Goal: Task Accomplishment & Management: Complete application form

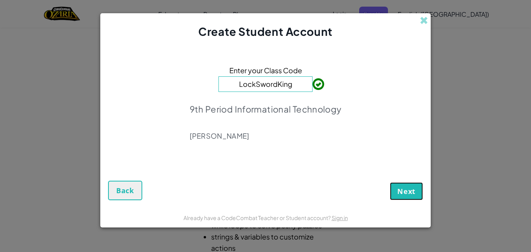
click at [409, 192] on span "Next" at bounding box center [407, 190] width 18 height 9
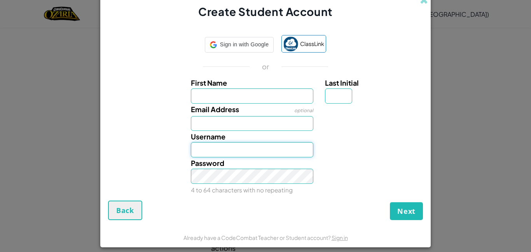
type input "NoviR"
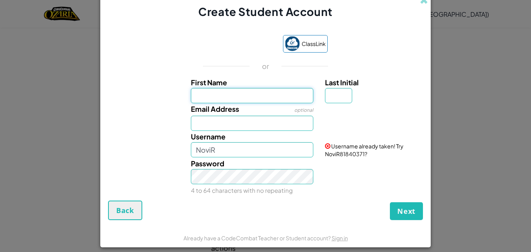
click at [261, 97] on input "First Name" at bounding box center [252, 95] width 123 height 15
type input "Novi"
click at [241, 124] on input "Email Address" at bounding box center [252, 123] width 123 height 15
type input "17139@syc427.org"
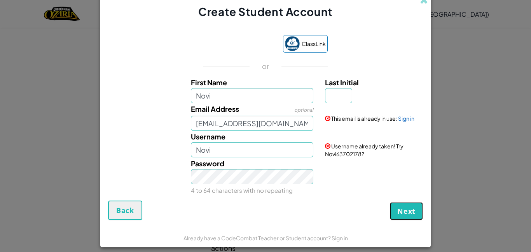
click at [409, 209] on span "Next" at bounding box center [407, 210] width 18 height 9
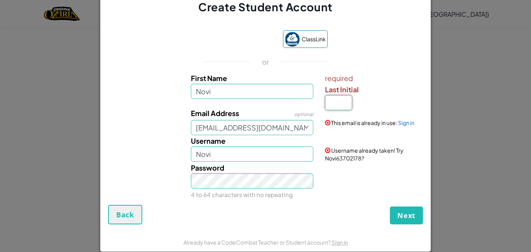
click at [341, 104] on input "Last Initial" at bounding box center [338, 102] width 27 height 15
type input "R"
click at [398, 210] on span "Next" at bounding box center [407, 214] width 18 height 9
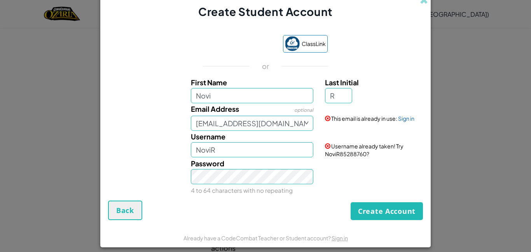
click at [281, 161] on div "Password 4 to 64 characters with no repeating" at bounding box center [252, 177] width 135 height 38
click at [254, 149] on input "NoviR" at bounding box center [252, 149] width 123 height 15
click at [377, 208] on button "Create Account" at bounding box center [387, 211] width 72 height 18
click at [256, 152] on input "NoviR" at bounding box center [252, 149] width 123 height 15
type input "NoviRiggs"
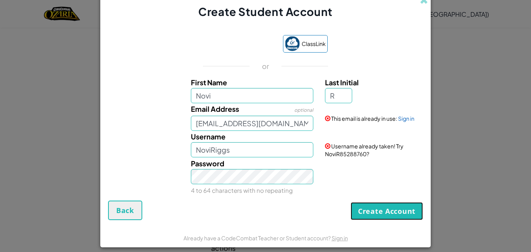
click at [372, 205] on button "Create Account" at bounding box center [387, 211] width 72 height 18
click at [345, 100] on input "R" at bounding box center [338, 95] width 27 height 15
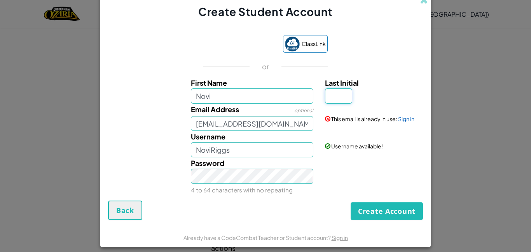
type input "R"
click at [351, 202] on button "Create Account" at bounding box center [387, 211] width 72 height 18
click at [344, 101] on input "R" at bounding box center [338, 95] width 27 height 15
click at [344, 96] on input "R" at bounding box center [338, 95] width 27 height 15
click at [261, 151] on input "NoviRiggs" at bounding box center [252, 149] width 123 height 15
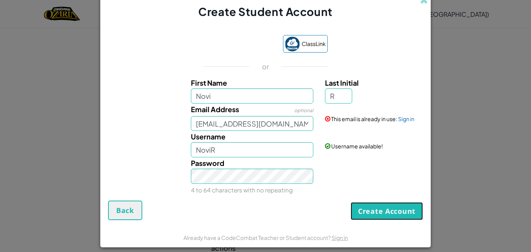
click at [368, 207] on button "Create Account" at bounding box center [387, 211] width 72 height 18
click at [295, 151] on input "NoviR" at bounding box center [252, 149] width 123 height 15
type input "Noviriggs"
click at [372, 210] on button "Create Account" at bounding box center [387, 211] width 72 height 18
click at [345, 89] on input "R" at bounding box center [338, 95] width 27 height 15
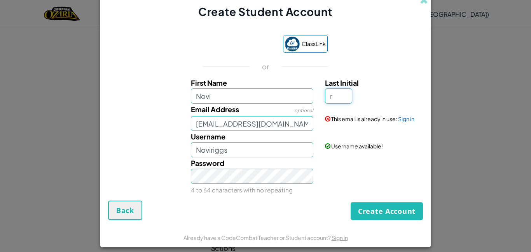
type input "r"
click at [351, 202] on button "Create Account" at bounding box center [387, 211] width 72 height 18
type input "NoviR"
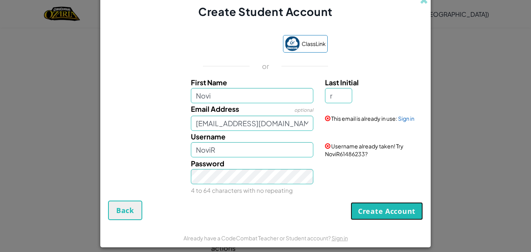
click at [381, 209] on button "Create Account" at bounding box center [387, 211] width 72 height 18
click at [336, 93] on input "r" at bounding box center [338, 95] width 27 height 15
type input "R"
click at [289, 126] on input "17139@syc427.org" at bounding box center [252, 123] width 123 height 15
click at [387, 213] on button "Create Account" at bounding box center [387, 211] width 72 height 18
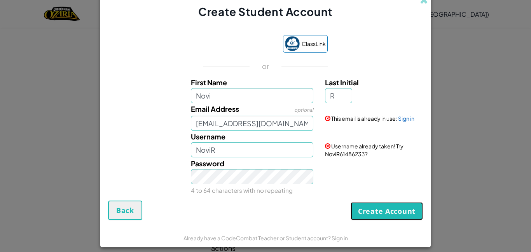
click at [386, 213] on button "Create Account" at bounding box center [387, 211] width 72 height 18
click at [290, 151] on input "NoviR" at bounding box center [252, 149] width 123 height 15
type input "NoviRiggs"
click at [387, 212] on button "Create Account" at bounding box center [387, 211] width 72 height 18
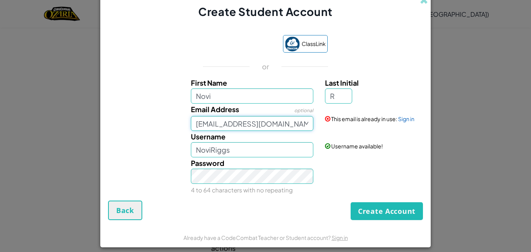
drag, startPoint x: 296, startPoint y: 124, endPoint x: 184, endPoint y: 127, distance: 111.7
click at [184, 127] on div "Email Address optional 17139@syc427.org This email is already in use: Sign in" at bounding box center [265, 117] width 323 height 28
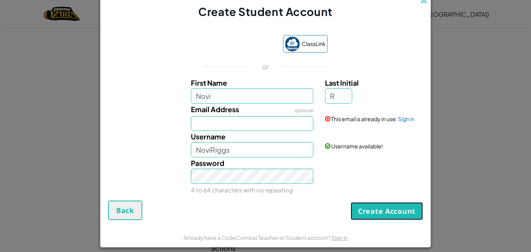
click at [377, 216] on button "Create Account" at bounding box center [387, 211] width 72 height 18
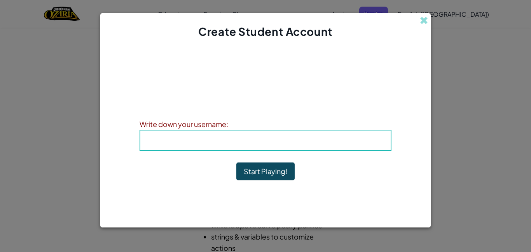
click at [347, 139] on h4 "Username : NoviRiggs" at bounding box center [265, 140] width 235 height 12
click at [303, 142] on b "Username : NoviRiggs" at bounding box center [266, 139] width 88 height 9
click at [304, 138] on b "Username : NoviRiggs" at bounding box center [266, 139] width 88 height 9
click at [288, 168] on button "Start Playing!" at bounding box center [266, 171] width 58 height 18
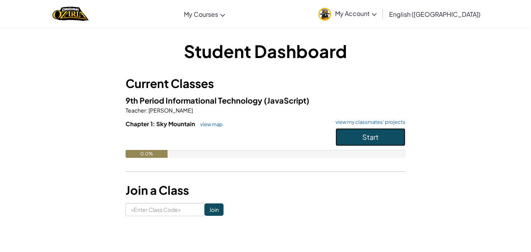
click at [354, 138] on button "Start" at bounding box center [371, 137] width 70 height 18
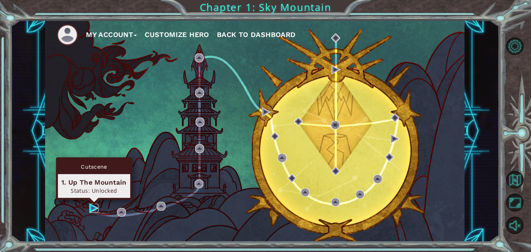
click at [96, 207] on img at bounding box center [93, 207] width 9 height 9
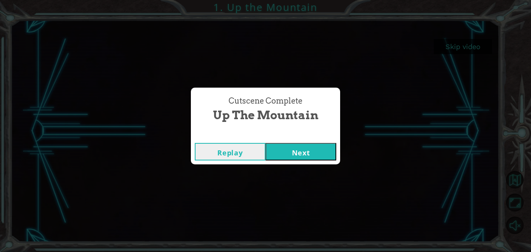
click at [320, 155] on button "Next" at bounding box center [301, 152] width 71 height 18
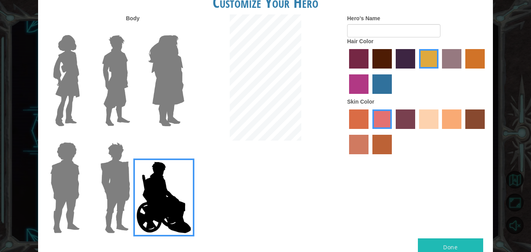
click at [74, 85] on img at bounding box center [66, 80] width 33 height 97
click at [83, 30] on input "Hero Connie" at bounding box center [83, 30] width 0 height 0
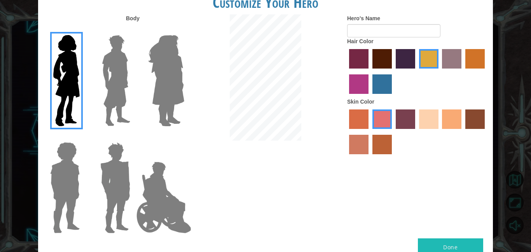
click at [382, 63] on label "maroon hair color" at bounding box center [382, 58] width 19 height 19
click at [370, 71] on input "maroon hair color" at bounding box center [370, 71] width 0 height 0
click at [357, 145] on label "burning sand skin color" at bounding box center [358, 144] width 19 height 19
click at [486, 132] on input "burning sand skin color" at bounding box center [486, 132] width 0 height 0
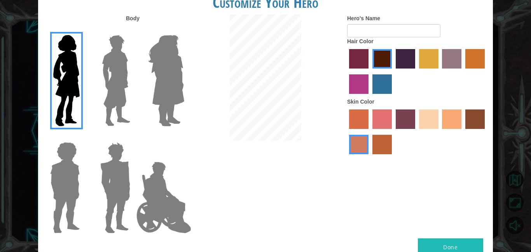
click at [429, 119] on label "sandy beach skin color" at bounding box center [428, 118] width 19 height 19
click at [417, 132] on input "sandy beach skin color" at bounding box center [417, 132] width 0 height 0
click at [451, 120] on label "tacao skin color" at bounding box center [451, 118] width 19 height 19
click at [440, 132] on input "tacao skin color" at bounding box center [440, 132] width 0 height 0
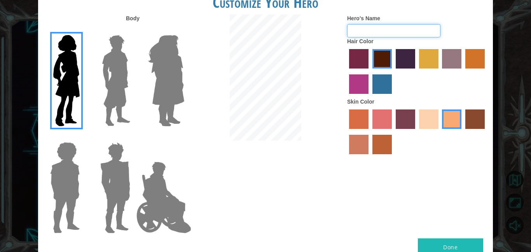
click at [365, 33] on input "Hero's Name" at bounding box center [393, 30] width 93 height 13
type input "novi"
click at [440, 244] on button "Done" at bounding box center [450, 247] width 65 height 18
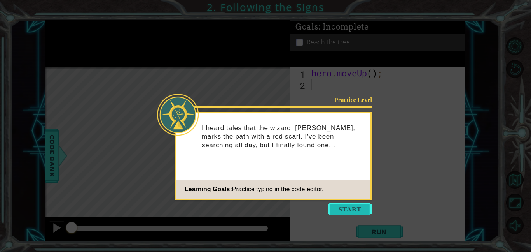
click at [349, 206] on button "Start" at bounding box center [350, 209] width 44 height 12
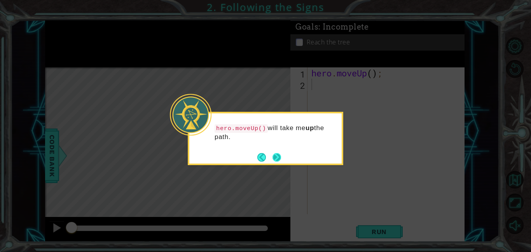
click at [278, 161] on button "Next" at bounding box center [277, 157] width 11 height 11
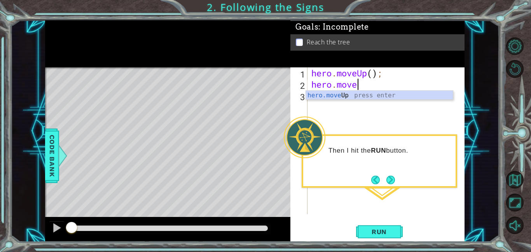
scroll to position [0, 2]
click at [381, 232] on span "Run" at bounding box center [379, 232] width 31 height 8
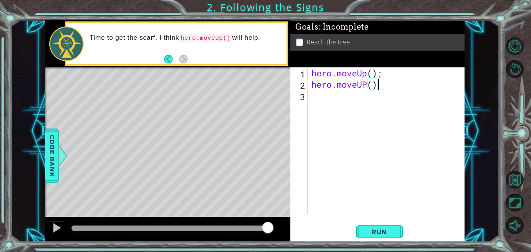
scroll to position [0, 3]
click at [381, 235] on button "Run" at bounding box center [379, 232] width 47 height 18
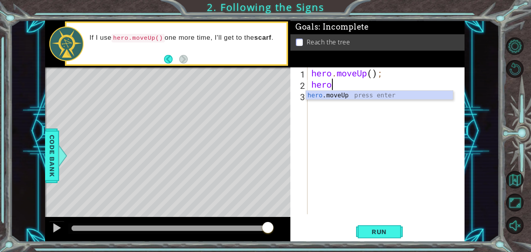
scroll to position [0, 0]
type textarea "h"
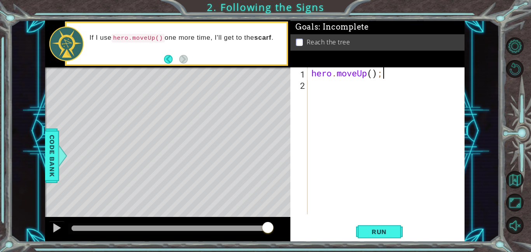
type textarea "hero.moveUp("
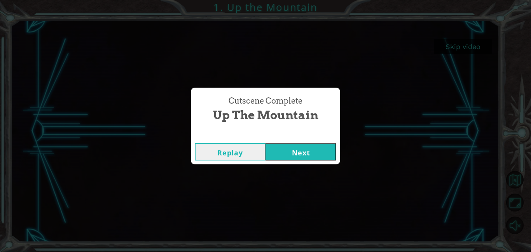
click at [279, 152] on button "Next" at bounding box center [301, 152] width 71 height 18
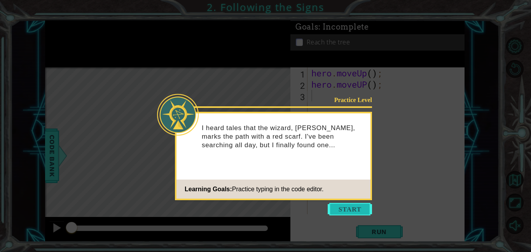
click at [334, 210] on button "Start" at bounding box center [350, 209] width 44 height 12
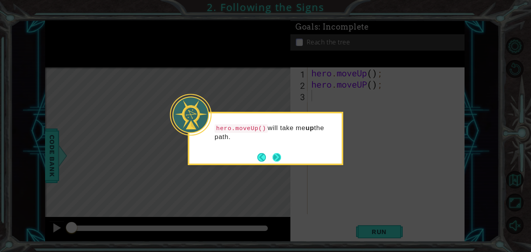
click at [275, 154] on button "Next" at bounding box center [277, 157] width 10 height 10
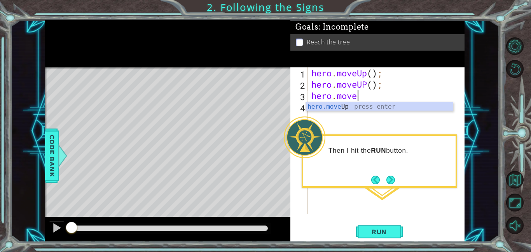
scroll to position [0, 2]
click at [372, 232] on span "Run" at bounding box center [379, 232] width 31 height 8
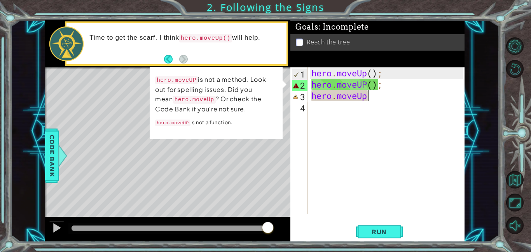
scroll to position [0, 2]
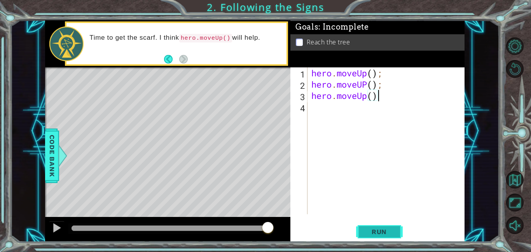
type textarea "hero.moveUp()"
click at [378, 232] on span "Run" at bounding box center [379, 232] width 31 height 8
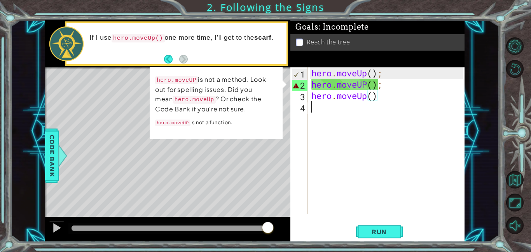
click at [316, 108] on div "hero . moveUp ( ) ; hero . moveUP ( ) ; hero . moveUp ( )" at bounding box center [388, 151] width 157 height 169
click at [377, 237] on button "Run" at bounding box center [379, 232] width 47 height 18
click at [366, 84] on div "hero . moveUp ( ) ; hero . moveUP ( ) ; hero . moveUp ( )" at bounding box center [388, 151] width 157 height 169
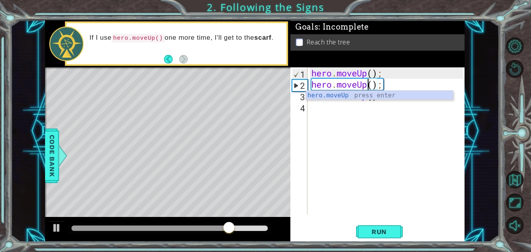
scroll to position [0, 2]
type textarea "hero.moveUp();"
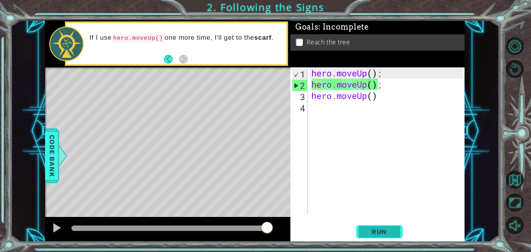
click at [383, 230] on span "Run" at bounding box center [379, 232] width 31 height 8
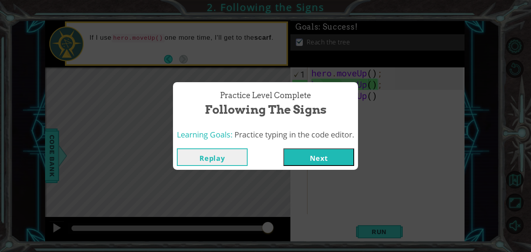
click at [324, 158] on button "Next" at bounding box center [319, 157] width 71 height 18
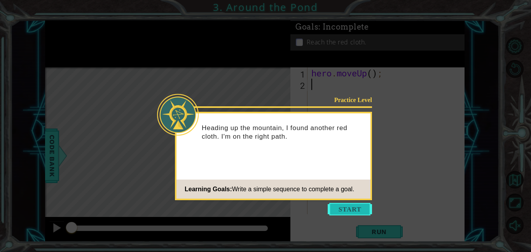
click at [351, 209] on button "Start" at bounding box center [350, 209] width 44 height 12
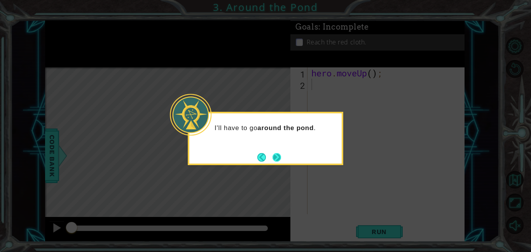
click at [277, 159] on button "Next" at bounding box center [277, 157] width 14 height 14
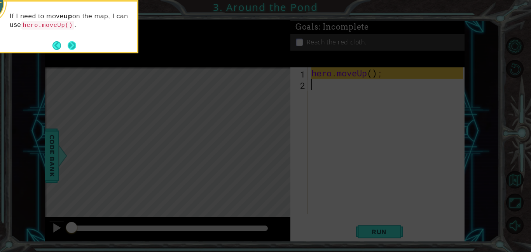
click at [75, 49] on button "Next" at bounding box center [71, 45] width 11 height 11
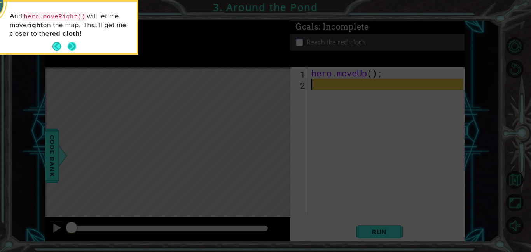
click at [74, 48] on button "Next" at bounding box center [71, 46] width 9 height 9
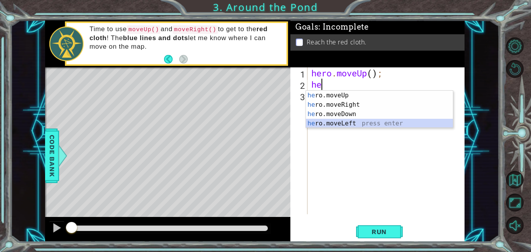
click at [340, 123] on div "he ro.moveUp press enter he ro.moveRight press enter he ro.moveDown press enter…" at bounding box center [379, 119] width 147 height 56
type textarea "hero.moveLeft(1);"
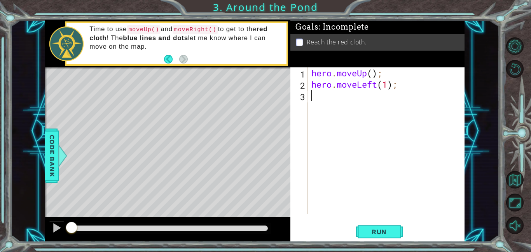
click at [322, 102] on div "hero . moveUp ( ) ; hero . moveLeft ( 1 ) ;" at bounding box center [388, 151] width 157 height 169
click at [318, 102] on div "hero . moveUp ( ) ; hero . moveLeft ( 1 ) ;" at bounding box center [388, 151] width 157 height 169
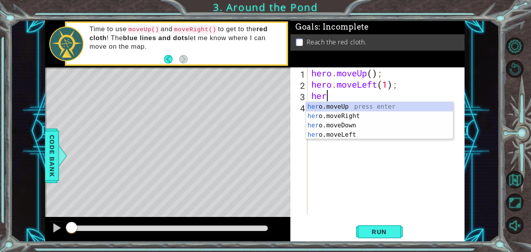
type textarea "hero"
click at [339, 106] on div "hero .moveUp press enter hero .moveRight press enter hero .moveDown press enter…" at bounding box center [379, 130] width 147 height 56
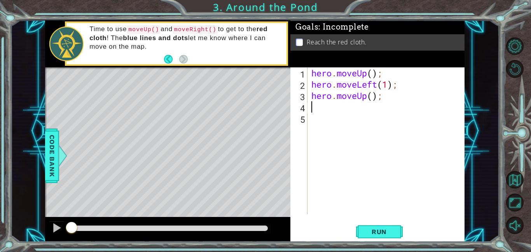
scroll to position [0, 0]
click at [385, 96] on div "hero . moveUp ( ) ; hero . moveLeft ( 1 ) ; hero . moveUp ( ) ;" at bounding box center [388, 151] width 157 height 169
click at [365, 96] on div "hero . moveUp ( ) ; hero . moveLeft ( 1 ) ; hero . moveUp ( ) ;" at bounding box center [388, 151] width 157 height 169
click at [384, 96] on div "hero . moveUp ( ) ; hero . moveLeft ( 1 ) ; hero . moveUp ( ) ;" at bounding box center [388, 151] width 157 height 169
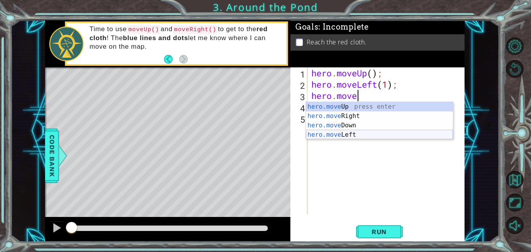
click at [357, 134] on div "hero.move Up press enter hero.move Right press enter hero.move Down press enter…" at bounding box center [379, 130] width 147 height 56
type textarea "hero.moveLeft(1);"
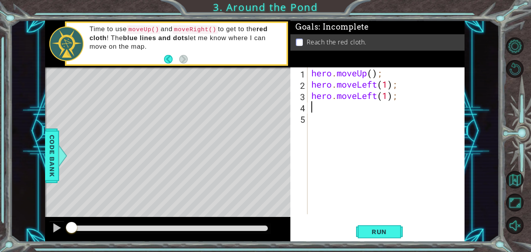
click at [314, 105] on div "hero . moveUp ( ) ; hero . moveLeft ( 1 ) ; hero . moveLeft ( 1 ) ;" at bounding box center [388, 151] width 157 height 169
click at [324, 110] on div "hero . moveUp ( ) ; hero . moveLeft ( 1 ) ; hero . moveLeft ( 1 ) ;" at bounding box center [388, 151] width 157 height 169
click at [372, 227] on button "Run" at bounding box center [379, 232] width 47 height 18
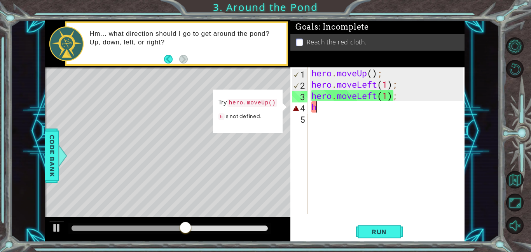
click at [333, 109] on div "hero . moveUp ( ) ; hero . moveLeft ( 1 ) ; hero . moveLeft ( 1 ) ; h" at bounding box center [388, 151] width 157 height 169
click at [264, 103] on code "hero.moveUp()" at bounding box center [253, 103] width 50 height 8
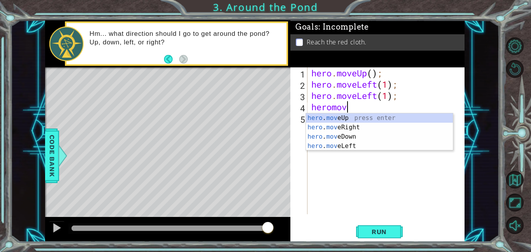
scroll to position [0, 1]
type textarea "heromoveUp"
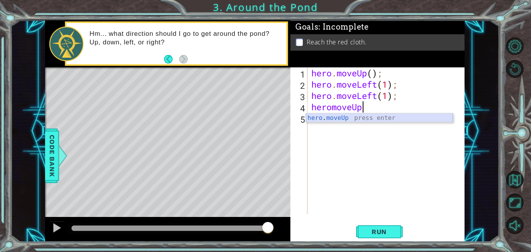
click at [337, 119] on div "hero . moveUp press enter" at bounding box center [379, 127] width 147 height 28
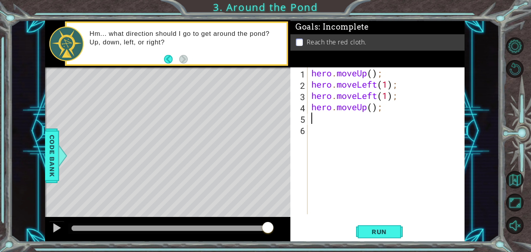
scroll to position [0, 0]
click at [384, 228] on span "Run" at bounding box center [379, 232] width 31 height 8
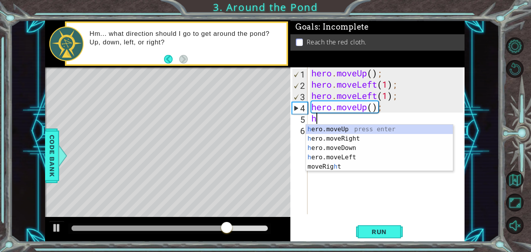
type textarea "he"
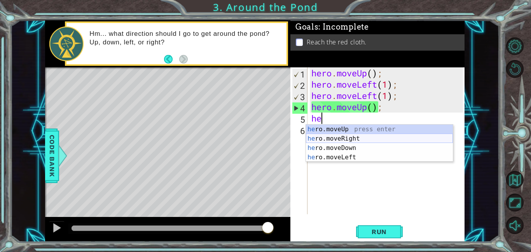
click at [342, 137] on div "he ro.moveUp press enter he ro.moveRight press enter he ro.moveDown press enter…" at bounding box center [379, 153] width 147 height 56
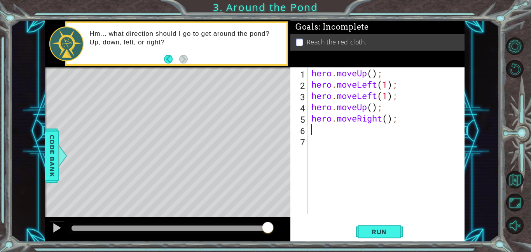
type textarea "h"
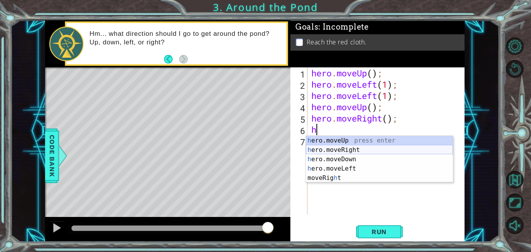
click at [353, 148] on div "h ero.moveUp press enter h ero.moveRight press enter h ero.moveDown press enter…" at bounding box center [379, 168] width 147 height 65
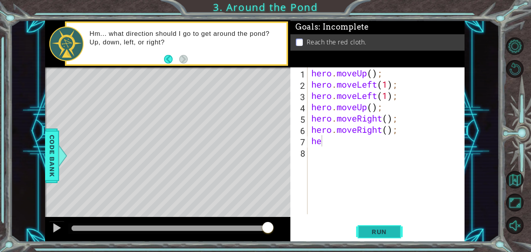
click at [383, 232] on span "Run" at bounding box center [379, 232] width 31 height 8
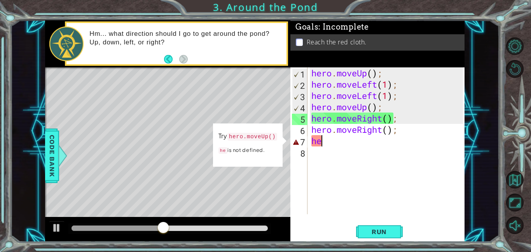
type textarea "her"
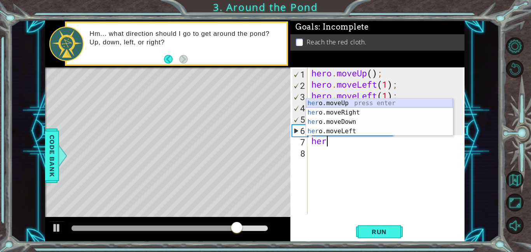
click at [338, 102] on div "her o.moveUp press enter her o.moveRight press enter her o.moveDown press enter…" at bounding box center [379, 126] width 147 height 56
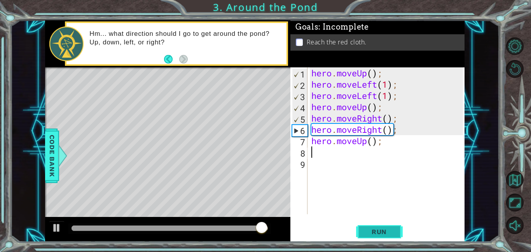
click at [379, 233] on span "Run" at bounding box center [379, 232] width 31 height 8
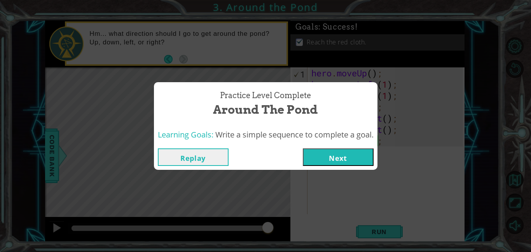
click at [333, 157] on button "Next" at bounding box center [338, 157] width 71 height 18
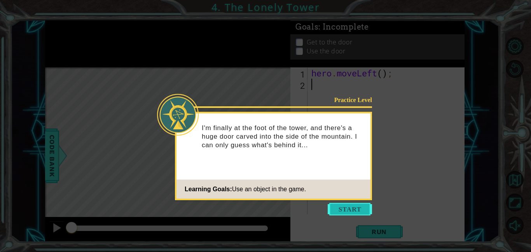
click at [351, 213] on button "Start" at bounding box center [350, 209] width 44 height 12
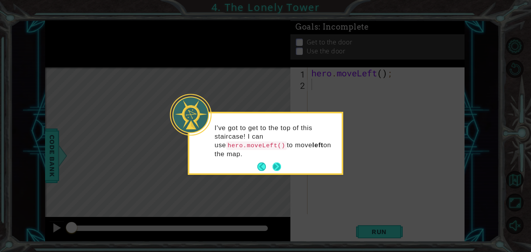
click at [276, 167] on button "Next" at bounding box center [277, 166] width 10 height 10
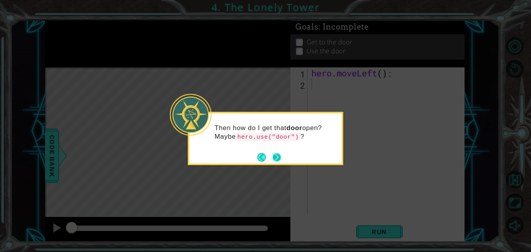
click at [279, 156] on button "Next" at bounding box center [276, 157] width 9 height 9
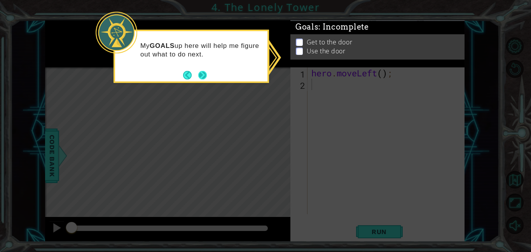
click at [204, 76] on button "Next" at bounding box center [203, 75] width 10 height 10
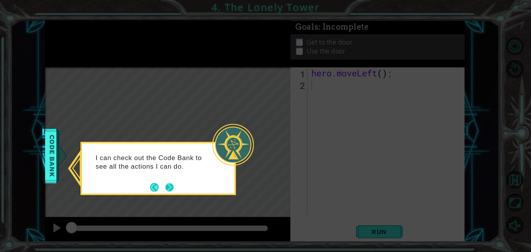
click at [171, 189] on button "Next" at bounding box center [169, 186] width 9 height 9
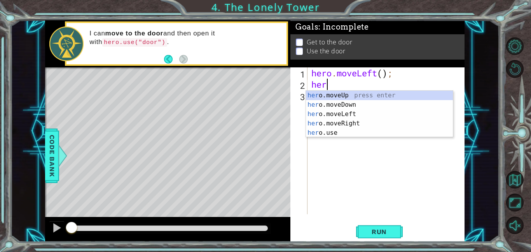
type textarea "hero"
click at [337, 96] on div "hero .moveUp press enter hero .moveDown press enter hero .moveLeft press enter …" at bounding box center [379, 123] width 147 height 65
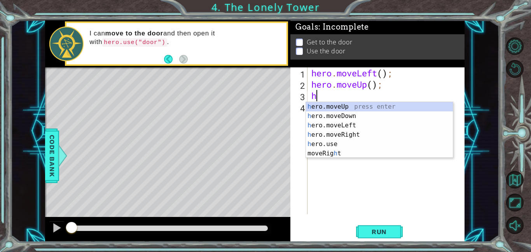
type textarea "he"
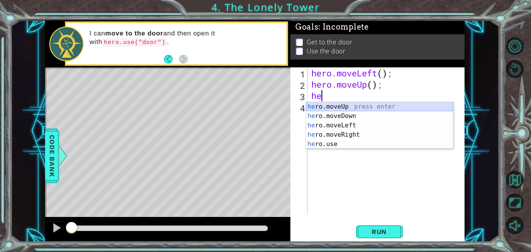
click at [331, 108] on div "he ro.moveUp press enter he ro.moveDown press enter he ro.moveLeft press enter …" at bounding box center [379, 134] width 147 height 65
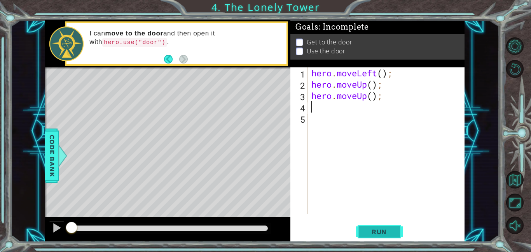
click at [370, 232] on span "Run" at bounding box center [379, 232] width 31 height 8
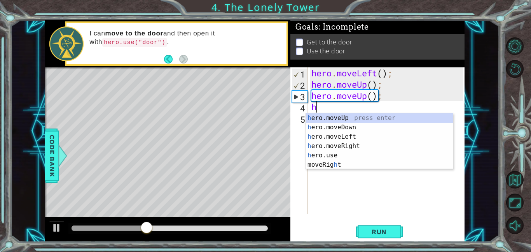
type textarea "he"
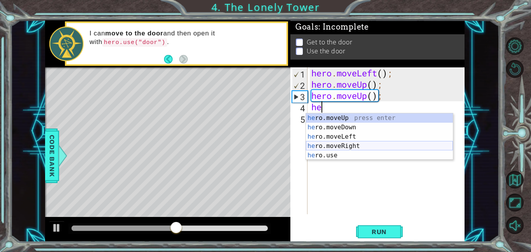
click at [353, 146] on div "he ro.moveUp press enter he ro.moveDown press enter he ro.moveLeft press enter …" at bounding box center [379, 145] width 147 height 65
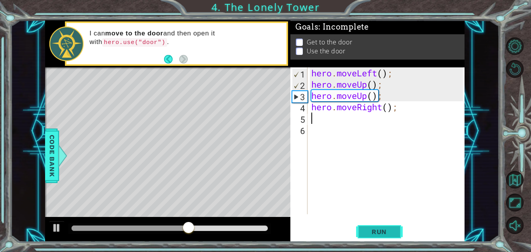
click at [370, 235] on span "Run" at bounding box center [379, 232] width 31 height 8
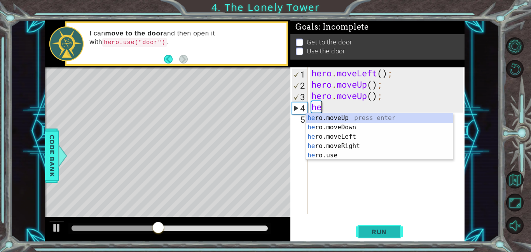
type textarea "h"
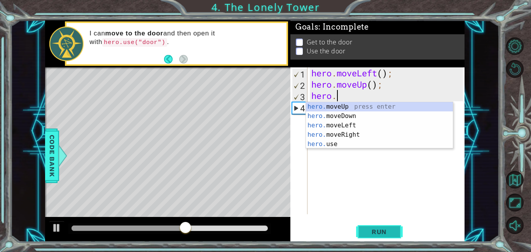
type textarea "hero"
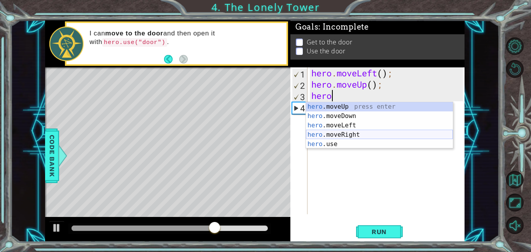
click at [352, 135] on div "hero .moveUp press enter hero .moveDown press enter hero .moveLeft press enter …" at bounding box center [379, 134] width 147 height 65
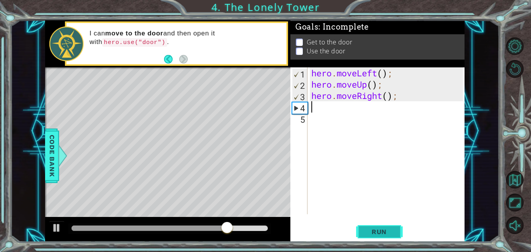
click at [380, 230] on span "Run" at bounding box center [379, 232] width 31 height 8
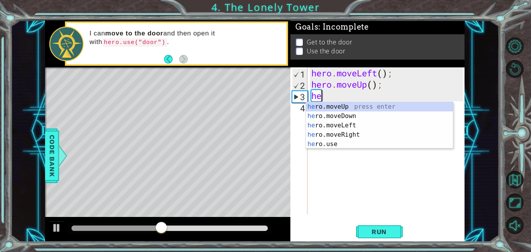
type textarea "h"
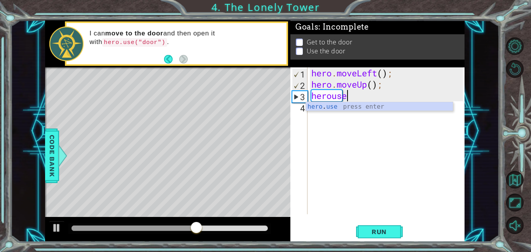
scroll to position [0, 1]
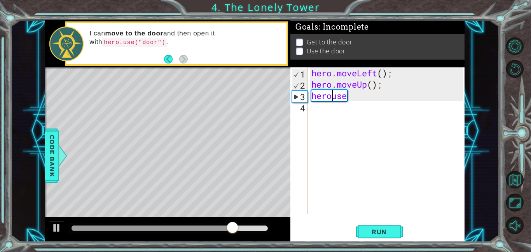
click at [331, 94] on div "hero . moveLeft ( ) ; hero . moveUp ( ) ; herouse" at bounding box center [388, 151] width 157 height 169
click at [356, 95] on div "hero . moveLeft ( ) ; hero . moveUp ( ) ; hero . use" at bounding box center [388, 151] width 157 height 169
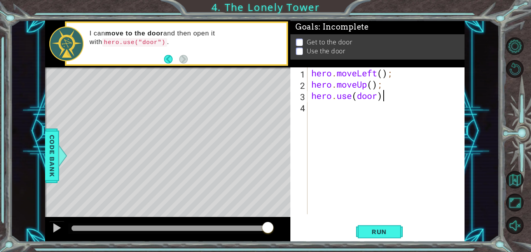
scroll to position [0, 3]
click at [385, 233] on span "Run" at bounding box center [379, 232] width 31 height 8
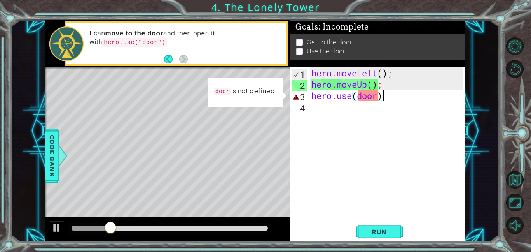
click at [378, 95] on div "hero . moveLeft ( ) ; hero . moveUp ( ) ; hero . use ( door )" at bounding box center [388, 151] width 157 height 169
click at [358, 95] on div "hero . moveLeft ( ) ; hero . moveUp ( ) ; hero . use ( door ")" at bounding box center [388, 151] width 157 height 169
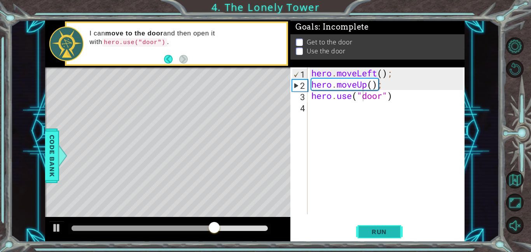
click at [389, 223] on button "Run" at bounding box center [379, 232] width 47 height 18
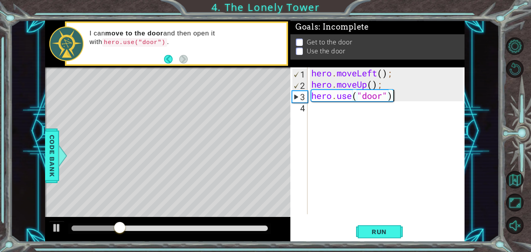
click at [398, 96] on div "hero . moveLeft ( ) ; hero . moveUp ( ) ; hero . use ( "door" )" at bounding box center [388, 151] width 157 height 169
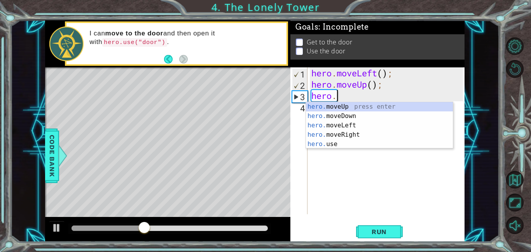
type textarea "hero"
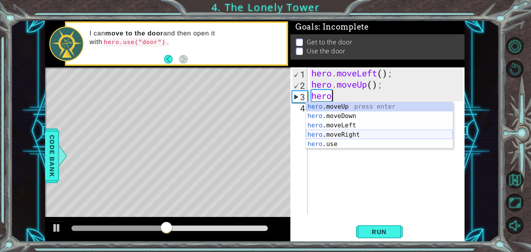
click at [340, 135] on div "hero .moveUp press enter hero .moveDown press enter hero .moveLeft press enter …" at bounding box center [379, 134] width 147 height 65
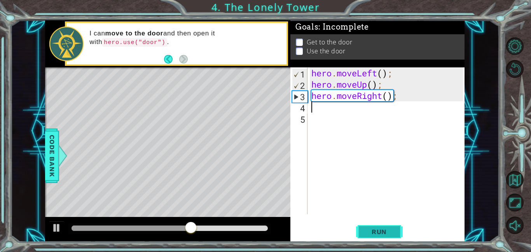
click at [365, 230] on span "Run" at bounding box center [379, 232] width 31 height 8
click at [398, 97] on div "hero . moveLeft ( ) ; hero . moveUp ( ) ; hero . moveRight ( ) ;" at bounding box center [388, 151] width 157 height 169
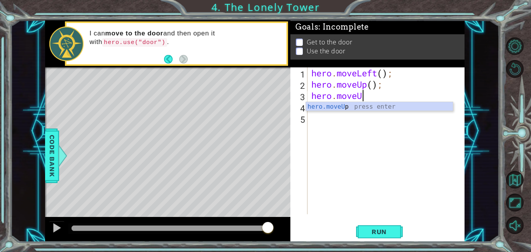
scroll to position [0, 2]
type textarea "hero.moveUp"
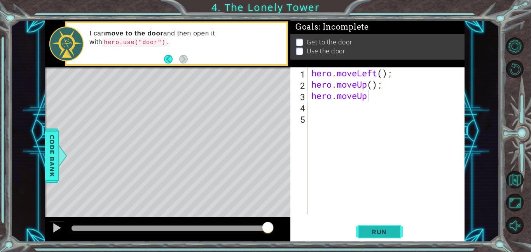
click at [379, 228] on span "Run" at bounding box center [379, 232] width 31 height 8
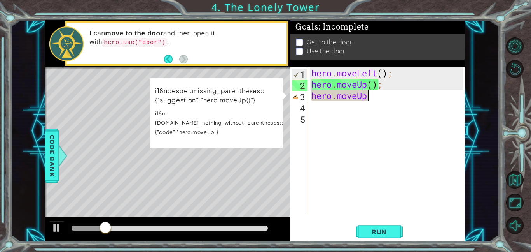
click at [311, 110] on div "hero . moveLeft ( ) ; hero . moveUp ( ) ; hero . moveUp" at bounding box center [388, 151] width 157 height 169
click at [313, 110] on div "hero . moveLeft ( ) ; hero . moveUp ( ) ; hero . moveUp" at bounding box center [388, 151] width 157 height 169
click at [318, 109] on div "hero . moveLeft ( ) ; hero . moveUp ( ) ; hero . moveUp" at bounding box center [388, 151] width 157 height 169
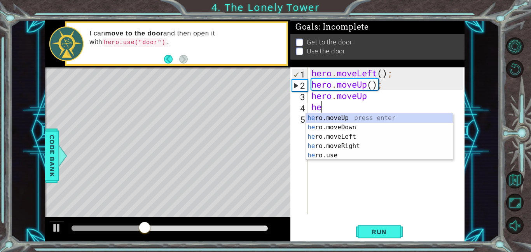
type textarea "her"
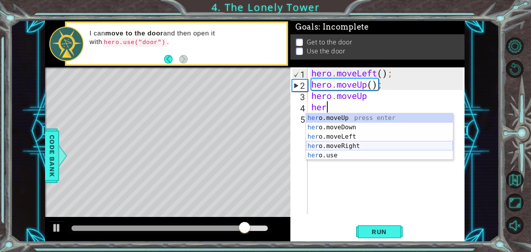
click at [350, 148] on div "her o.moveUp press enter her o.moveDown press enter her o.moveLeft press enter …" at bounding box center [379, 145] width 147 height 65
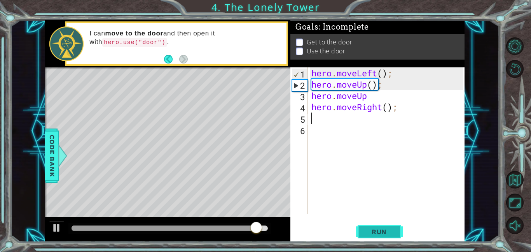
click at [378, 232] on span "Run" at bounding box center [379, 232] width 31 height 8
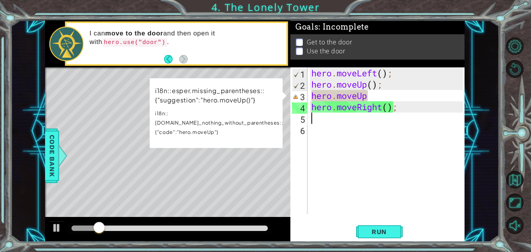
click at [416, 108] on div "hero . moveLeft ( ) ; hero . moveUp ( ) ; hero . moveUp hero . moveRight ( ) ;" at bounding box center [388, 151] width 157 height 169
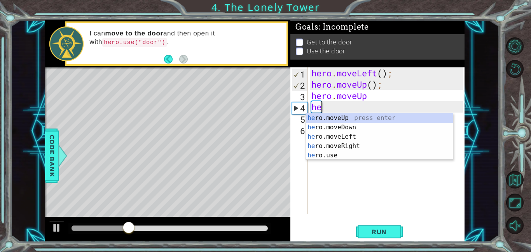
type textarea "h"
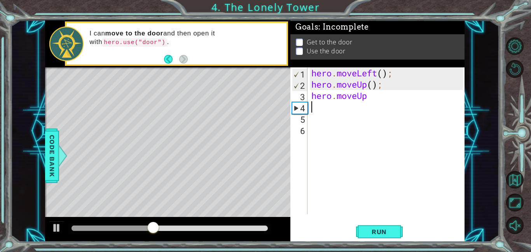
click at [370, 96] on div "hero . moveLeft ( ) ; hero . moveUp ( ) ; hero . moveUp" at bounding box center [388, 151] width 157 height 169
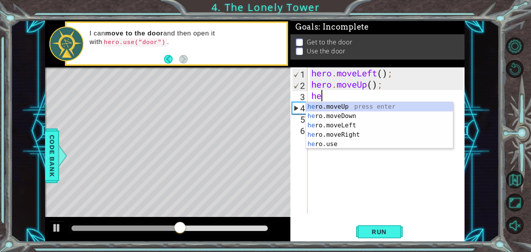
type textarea "h"
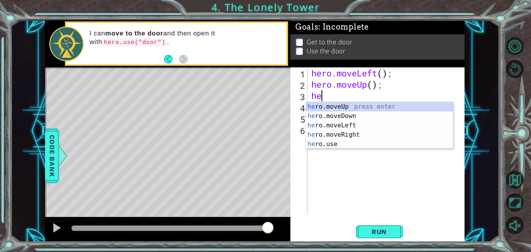
type textarea "h"
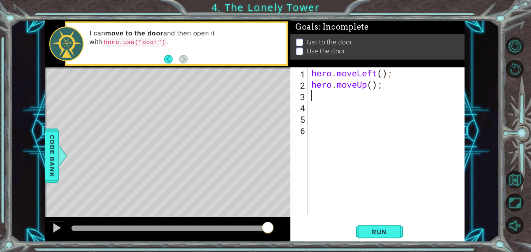
click at [391, 90] on div "hero . moveLeft ( ) ; hero . moveUp ( ) ;" at bounding box center [388, 151] width 157 height 169
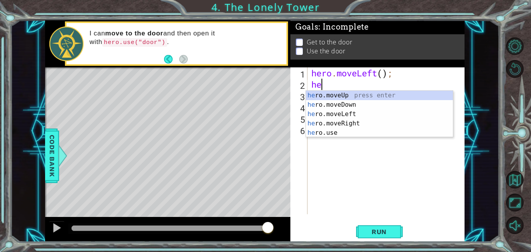
type textarea "h"
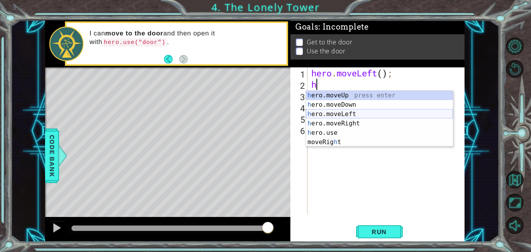
click at [358, 112] on div "h ero.moveUp press enter h ero.moveDown press enter h ero.moveLeft press enter …" at bounding box center [379, 128] width 147 height 75
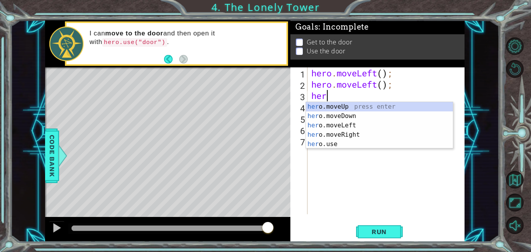
type textarea "hero"
click at [360, 105] on div "hero .moveUp press enter hero .moveDown press enter hero .moveLeft press enter …" at bounding box center [379, 134] width 147 height 65
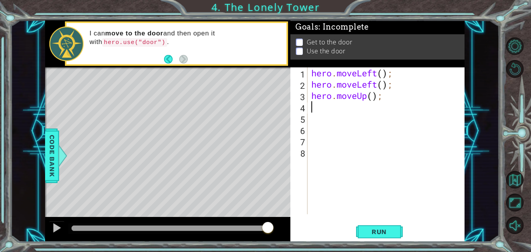
scroll to position [0, 0]
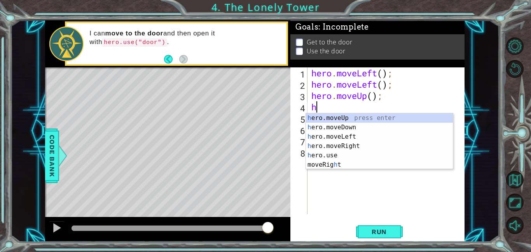
type textarea "he"
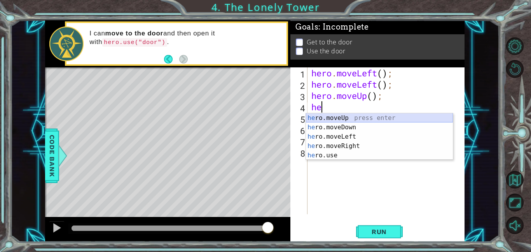
click at [336, 118] on div "he ro.moveUp press enter he ro.moveDown press enter he ro.moveLeft press enter …" at bounding box center [379, 145] width 147 height 65
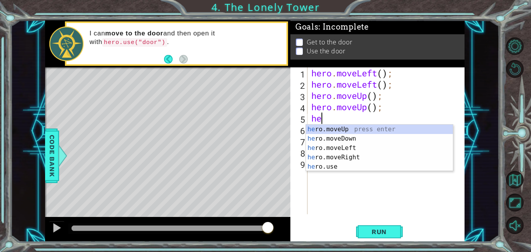
type textarea "her"
click at [351, 158] on div "her o.moveUp press enter her o.moveDown press enter her o.moveLeft press enter …" at bounding box center [379, 157] width 147 height 65
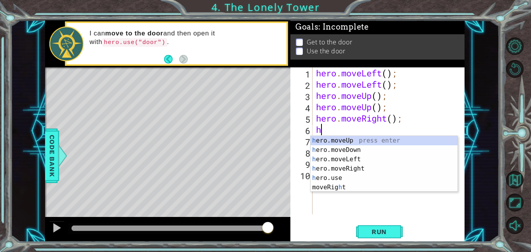
type textarea "he"
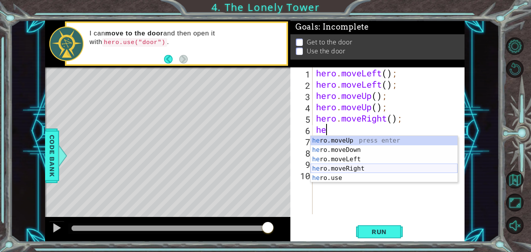
click at [365, 169] on div "he ro.moveUp press enter he ro.moveDown press enter he ro.moveLeft press enter …" at bounding box center [384, 168] width 147 height 65
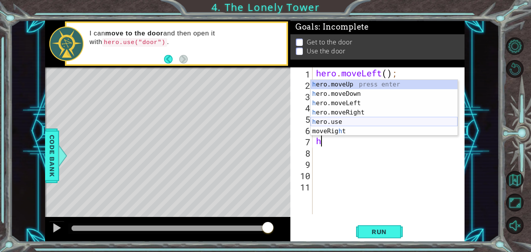
click at [351, 125] on div "h ero.moveUp press enter h ero.moveDown press enter h ero.moveLeft press enter …" at bounding box center [384, 117] width 147 height 75
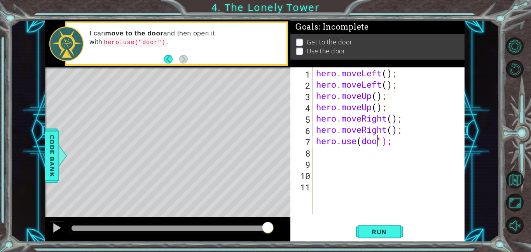
scroll to position [0, 3]
click at [363, 142] on div "hero . moveLeft ( ) ; hero . moveLeft ( ) ; hero . moveUp ( ) ; hero . moveUp (…" at bounding box center [391, 151] width 153 height 169
type textarea "hero.use("door");"
click at [380, 234] on span "Run" at bounding box center [379, 232] width 31 height 8
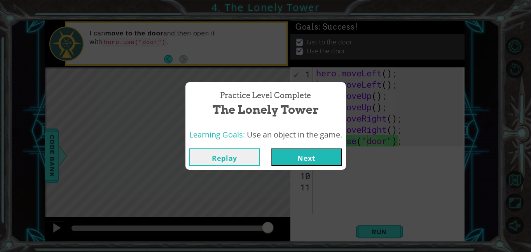
click at [304, 160] on button "Next" at bounding box center [307, 157] width 71 height 18
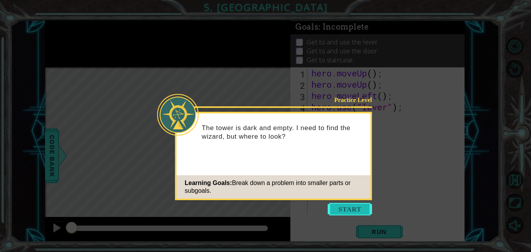
click at [337, 205] on button "Start" at bounding box center [350, 209] width 44 height 12
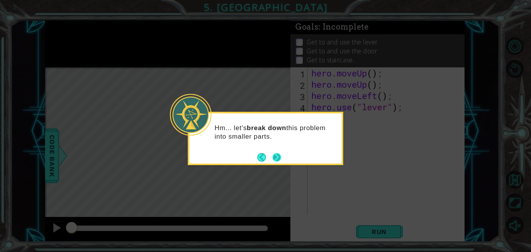
click at [276, 157] on button "Next" at bounding box center [277, 157] width 11 height 11
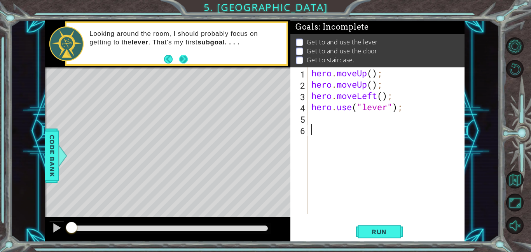
click at [184, 61] on button "Next" at bounding box center [183, 59] width 11 height 11
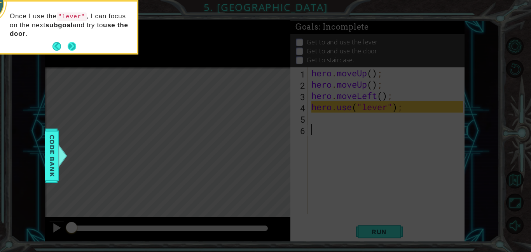
click at [73, 48] on button "Next" at bounding box center [72, 46] width 14 height 14
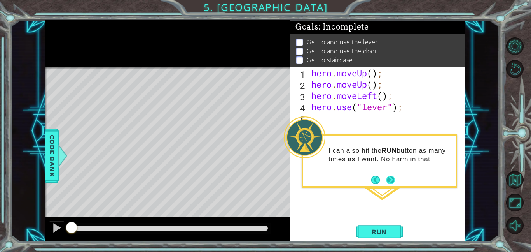
click at [390, 180] on button "Next" at bounding box center [391, 180] width 10 height 10
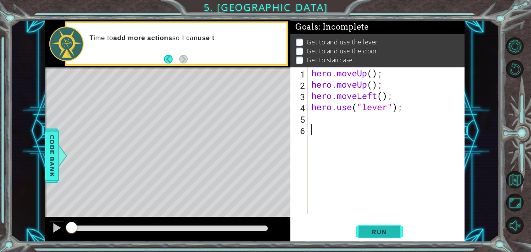
click at [375, 234] on span "Run" at bounding box center [379, 232] width 31 height 8
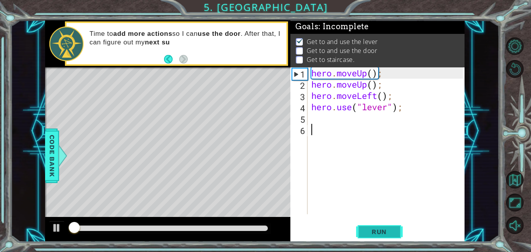
scroll to position [1, 0]
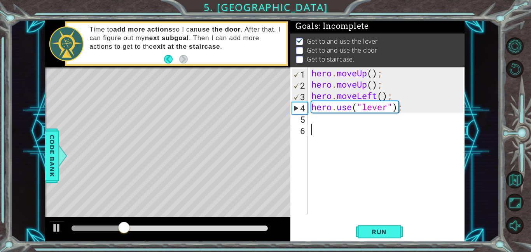
click at [310, 121] on div "hero . moveUp ( ) ; hero . moveUp ( ) ; hero . moveLeft ( ) ; hero . use ( "lev…" at bounding box center [388, 151] width 157 height 169
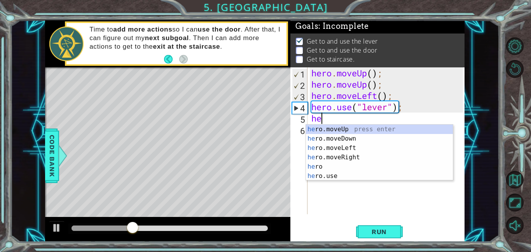
type textarea "her"
click at [349, 157] on div "her o.moveUp press enter her o.moveDown press enter her o.moveLeft press enter …" at bounding box center [379, 162] width 147 height 75
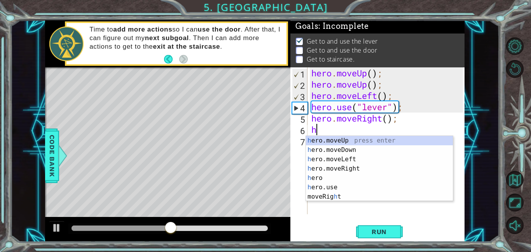
type textarea "he"
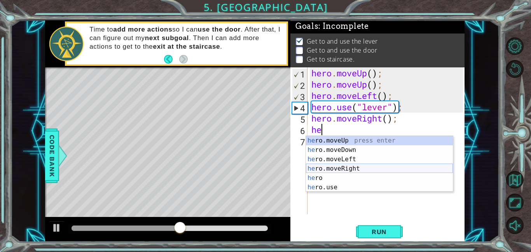
click at [344, 167] on div "he ro.moveUp press enter he ro.moveDown press enter he ro.moveLeft press enter …" at bounding box center [379, 173] width 147 height 75
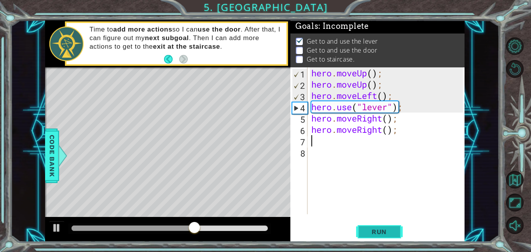
click at [393, 233] on span "Run" at bounding box center [379, 232] width 31 height 8
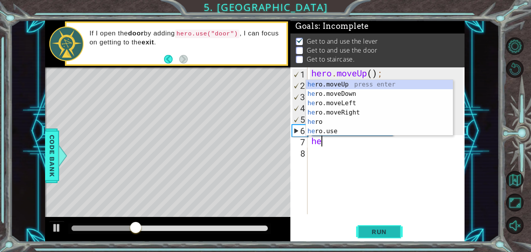
type textarea "her"
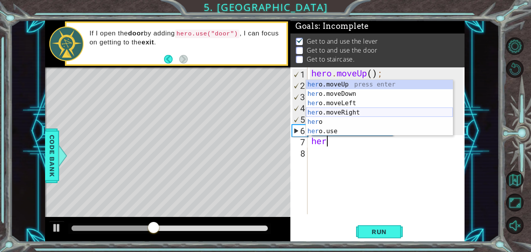
click at [353, 112] on div "her o.moveUp press enter her o.moveDown press enter her o.moveLeft press enter …" at bounding box center [379, 117] width 147 height 75
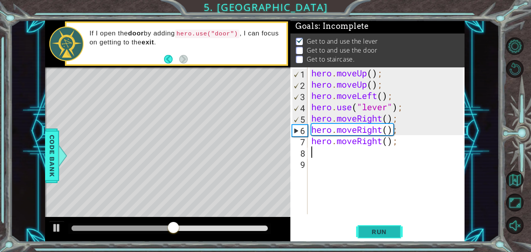
click at [382, 232] on span "Run" at bounding box center [379, 232] width 31 height 8
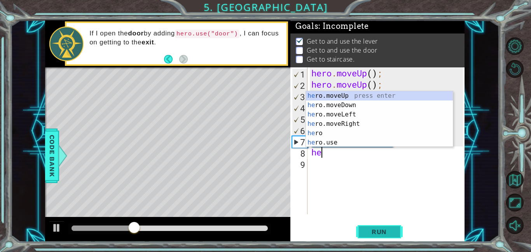
type textarea "her"
click at [343, 94] on div "her o.moveUp press enter her o.moveDown press enter her o.moveLeft press enter …" at bounding box center [379, 128] width 147 height 75
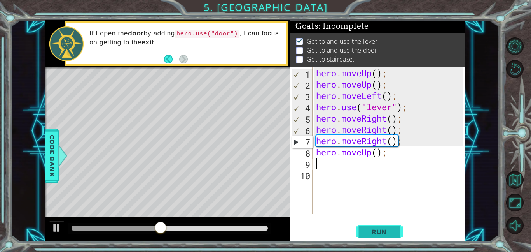
click at [375, 228] on span "Run" at bounding box center [379, 232] width 31 height 8
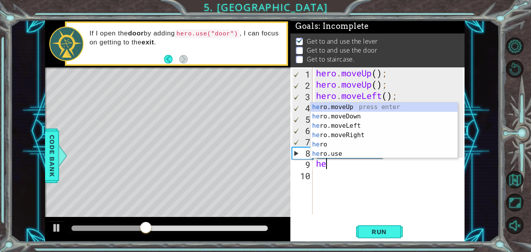
type textarea "her"
click at [356, 124] on div "her o.moveUp press enter her o.moveDown press enter her o.moveLeft press enter …" at bounding box center [384, 139] width 147 height 75
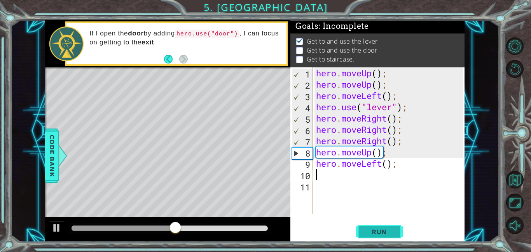
click at [371, 230] on span "Run" at bounding box center [379, 232] width 31 height 8
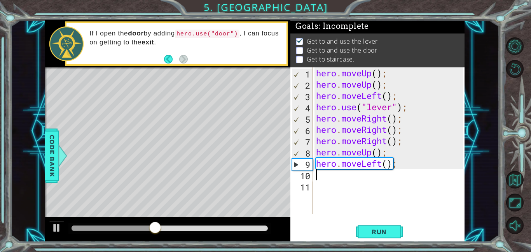
click at [400, 164] on div "hero . moveUp ( ) ; hero . moveUp ( ) ; hero . moveLeft ( ) ; hero . use ( "lev…" at bounding box center [391, 151] width 153 height 169
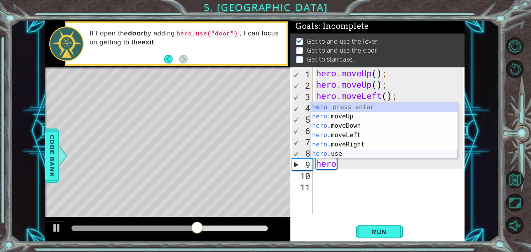
click at [343, 156] on div "hero press enter hero .moveUp press enter hero .moveDown press enter hero .move…" at bounding box center [384, 139] width 147 height 75
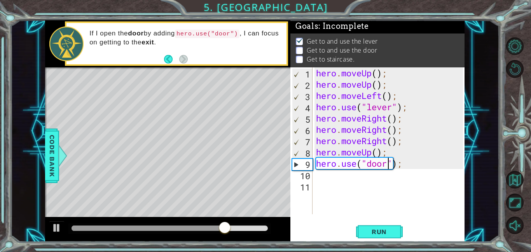
scroll to position [0, 3]
type textarea "hero.use("door");"
click at [382, 231] on span "Run" at bounding box center [379, 232] width 31 height 8
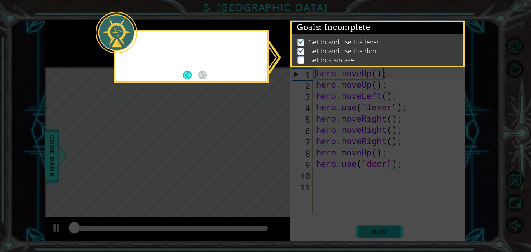
scroll to position [1, 0]
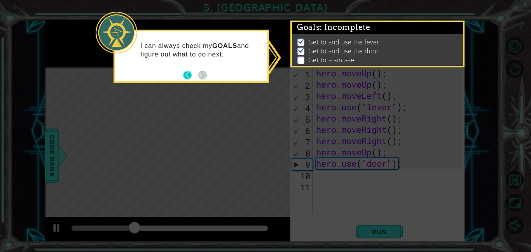
click at [187, 75] on button "Back" at bounding box center [190, 75] width 15 height 9
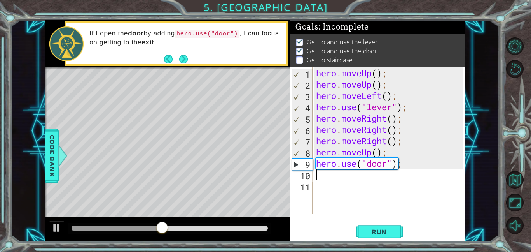
click at [316, 174] on div "hero . moveUp ( ) ; hero . moveUp ( ) ; hero . moveLeft ( ) ; hero . use ( "lev…" at bounding box center [391, 151] width 153 height 169
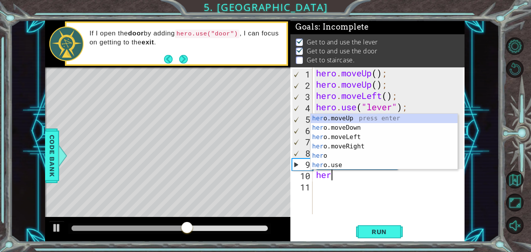
type textarea "hero"
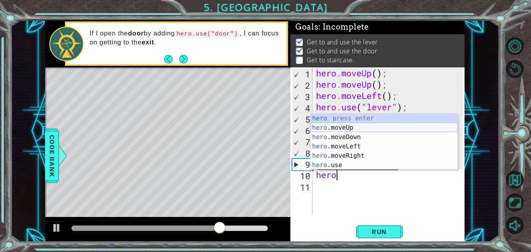
click at [346, 128] on div "hero press enter hero .moveUp press enter hero .moveDown press enter hero .move…" at bounding box center [384, 151] width 147 height 75
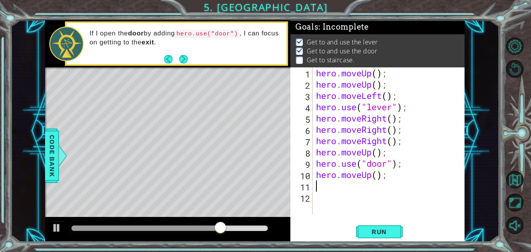
scroll to position [0, 0]
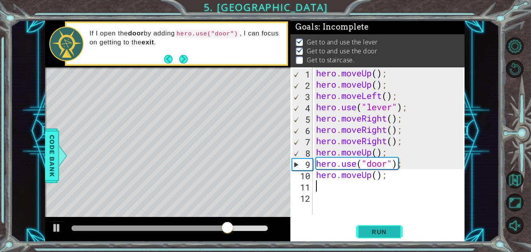
click at [384, 232] on span "Run" at bounding box center [379, 232] width 31 height 8
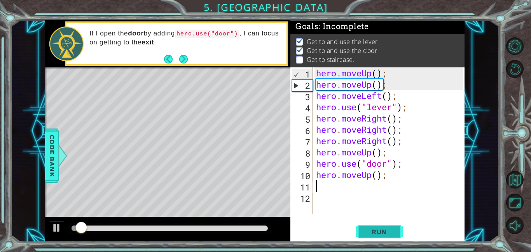
scroll to position [1, 0]
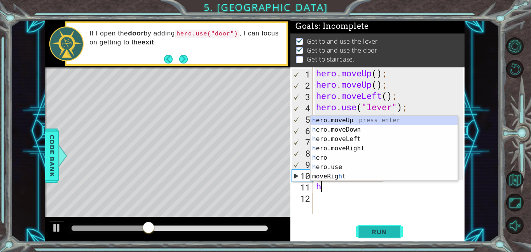
type textarea "her"
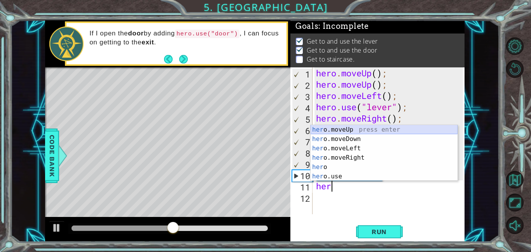
click at [348, 130] on div "her o.moveUp press enter her o.moveDown press enter her o.moveLeft press enter …" at bounding box center [384, 162] width 147 height 75
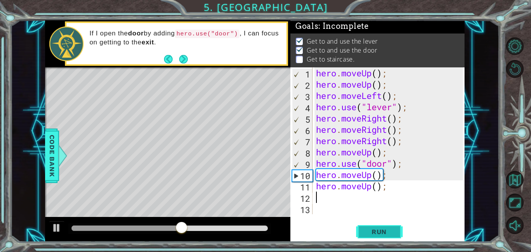
click at [375, 232] on span "Run" at bounding box center [379, 232] width 31 height 8
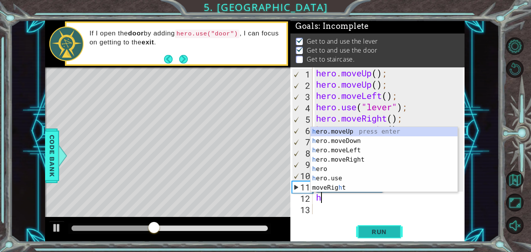
type textarea "her"
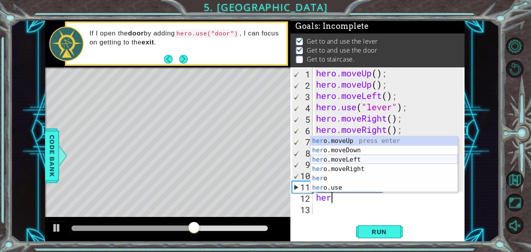
click at [361, 159] on div "her o.moveUp press enter her o.moveDown press enter her o.moveLeft press enter …" at bounding box center [384, 173] width 147 height 75
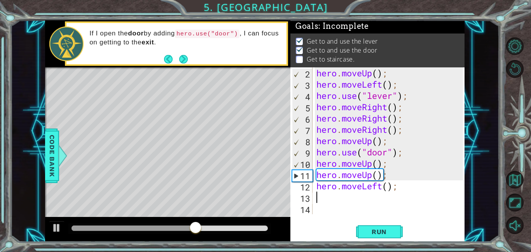
scroll to position [11, 0]
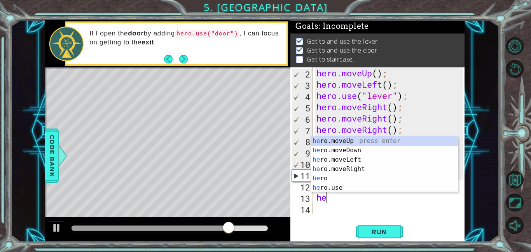
type textarea "h"
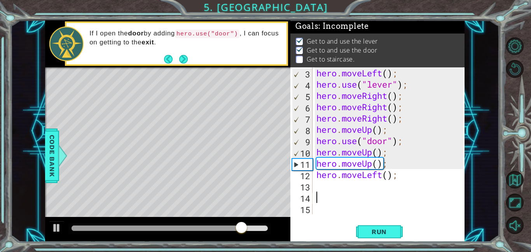
scroll to position [23, 0]
click at [377, 228] on span "Run" at bounding box center [379, 232] width 31 height 8
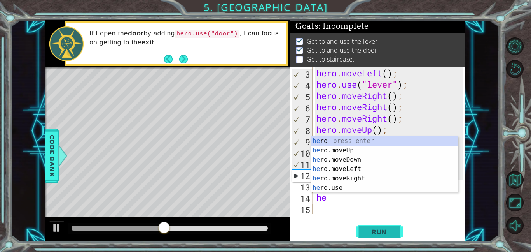
type textarea "her"
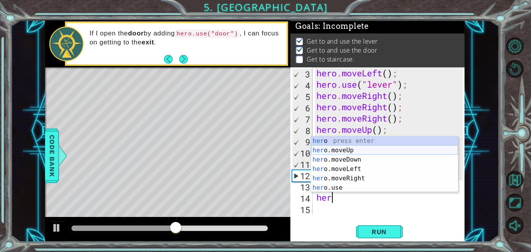
click at [346, 147] on div "her o press enter her o.moveUp press enter her o.moveDown press enter her o.mov…" at bounding box center [384, 173] width 147 height 75
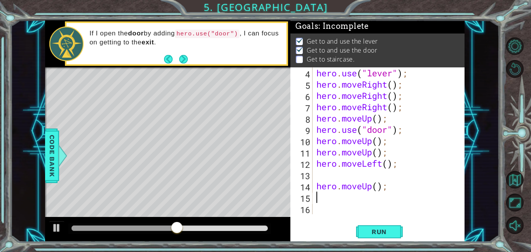
scroll to position [34, 0]
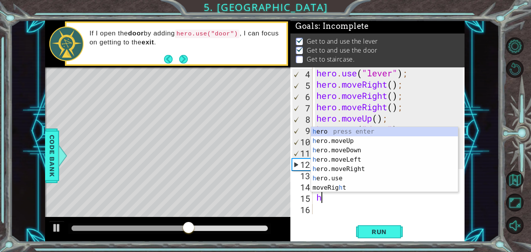
type textarea "her"
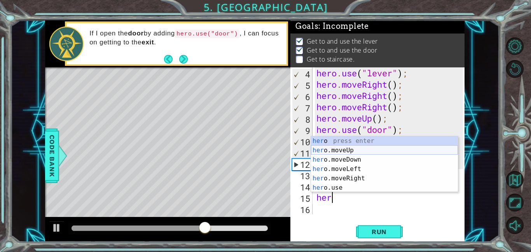
click at [350, 150] on div "her o press enter her o.moveUp press enter her o.moveDown press enter her o.mov…" at bounding box center [384, 173] width 147 height 75
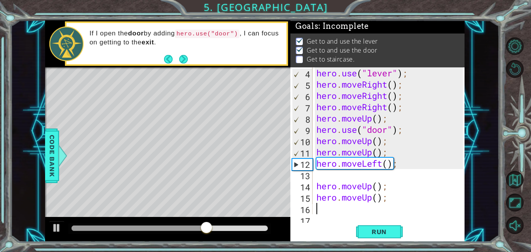
scroll to position [45, 0]
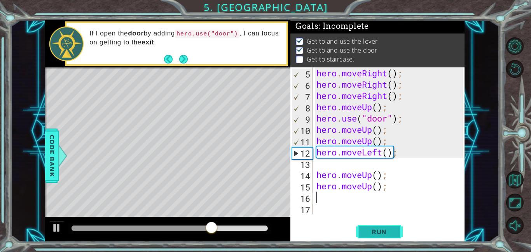
click at [369, 232] on span "Run" at bounding box center [379, 232] width 31 height 8
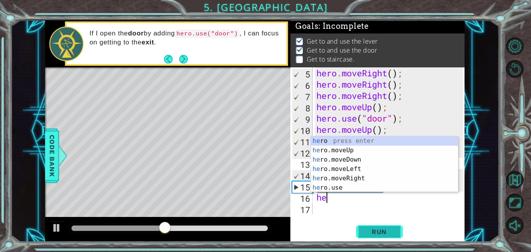
type textarea "her"
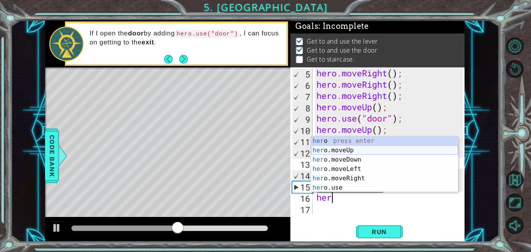
click at [351, 148] on div "her o press enter her o.moveUp press enter her o.moveDown press enter her o.mov…" at bounding box center [384, 173] width 147 height 75
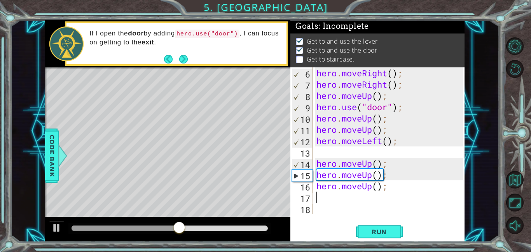
scroll to position [56, 0]
click at [374, 231] on span "Run" at bounding box center [379, 232] width 31 height 8
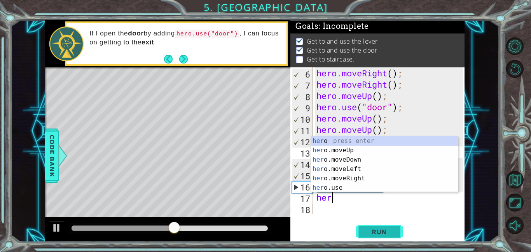
type textarea "hero"
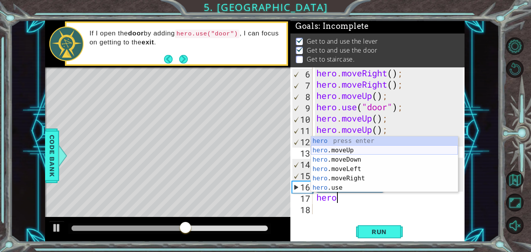
click at [344, 149] on div "hero press enter hero .moveUp press enter hero .moveDown press enter hero .move…" at bounding box center [384, 173] width 147 height 75
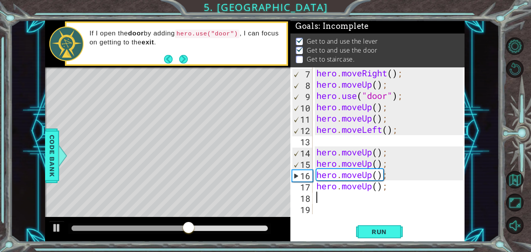
scroll to position [68, 0]
click at [378, 234] on span "Run" at bounding box center [379, 232] width 31 height 8
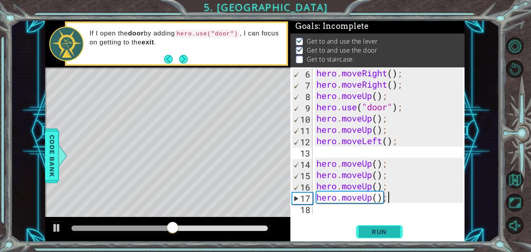
scroll to position [56, 0]
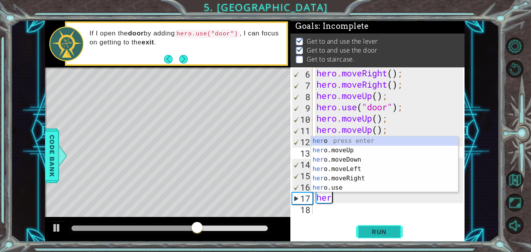
type textarea "h"
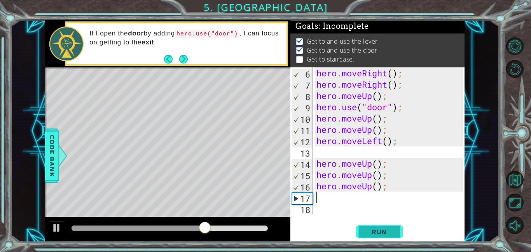
scroll to position [45, 0]
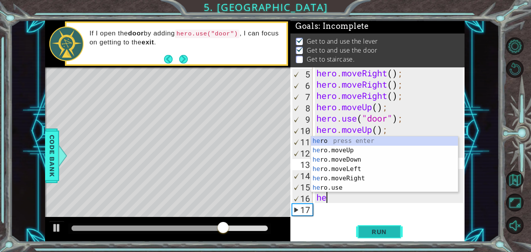
type textarea "h"
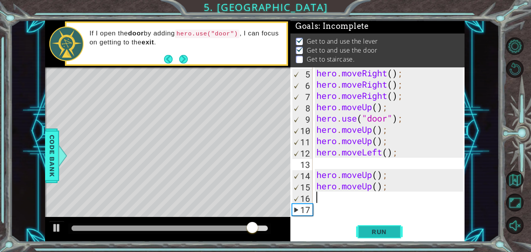
click at [365, 233] on span "Run" at bounding box center [379, 232] width 31 height 8
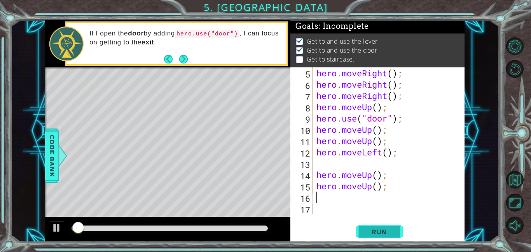
click at [365, 233] on span "Run" at bounding box center [379, 232] width 31 height 8
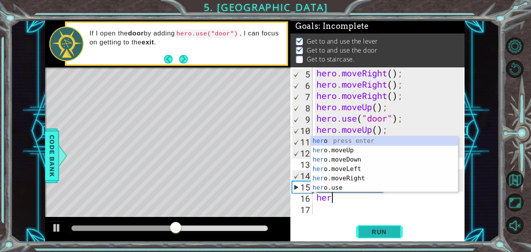
type textarea "hero"
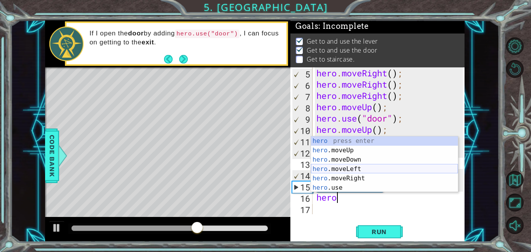
click at [363, 169] on div "hero press enter hero .moveUp press enter hero .moveDown press enter hero .move…" at bounding box center [384, 173] width 147 height 75
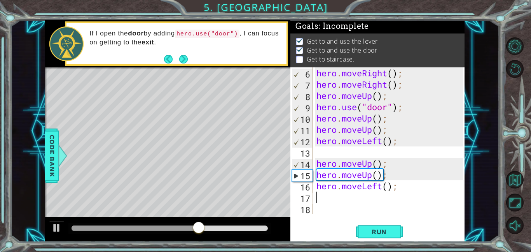
scroll to position [56, 0]
click at [371, 232] on span "Run" at bounding box center [379, 232] width 31 height 8
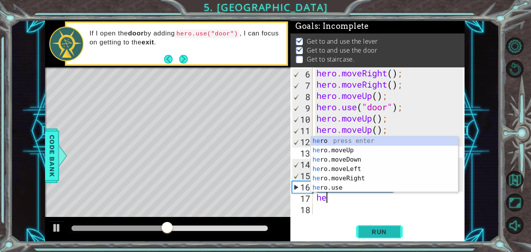
type textarea "her"
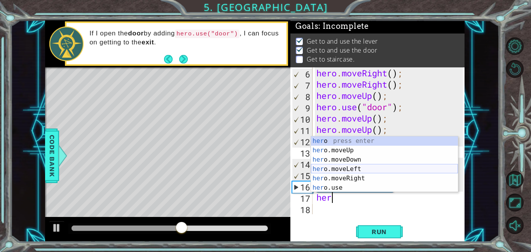
click at [357, 167] on div "her o press enter her o.moveUp press enter her o.moveDown press enter her o.mov…" at bounding box center [384, 173] width 147 height 75
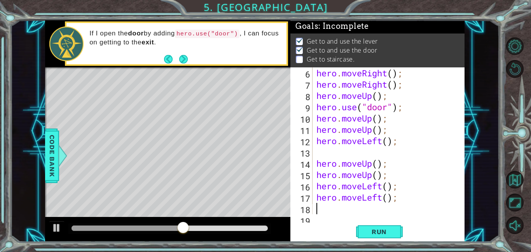
scroll to position [68, 0]
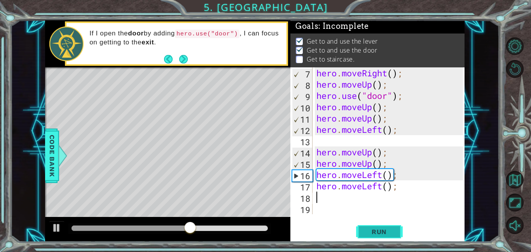
click at [376, 232] on span "Run" at bounding box center [379, 232] width 31 height 8
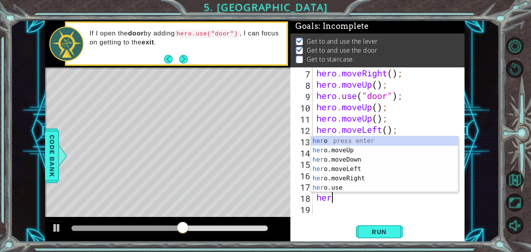
type textarea "hero"
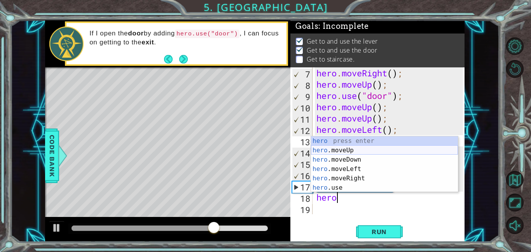
click at [345, 149] on div "hero press enter hero .moveUp press enter hero .moveDown press enter hero .move…" at bounding box center [384, 173] width 147 height 75
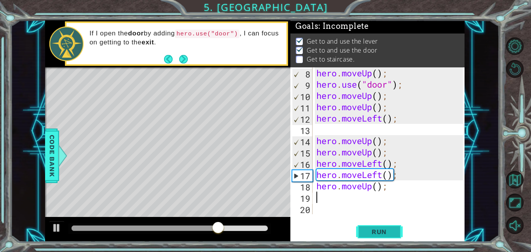
scroll to position [79, 0]
click at [376, 229] on span "Run" at bounding box center [379, 232] width 31 height 8
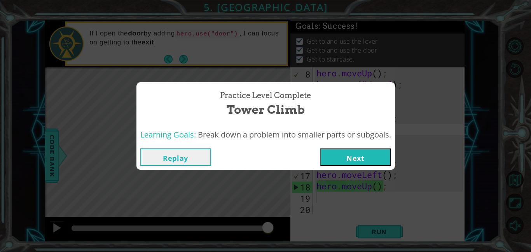
click at [357, 153] on button "Next" at bounding box center [356, 157] width 71 height 18
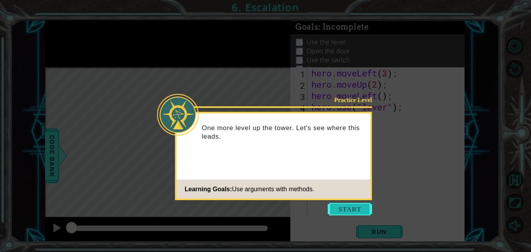
click at [360, 209] on button "Start" at bounding box center [350, 209] width 44 height 12
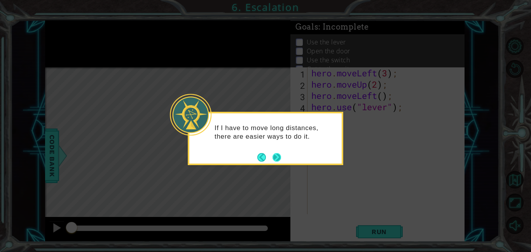
click at [279, 160] on button "Next" at bounding box center [276, 157] width 9 height 9
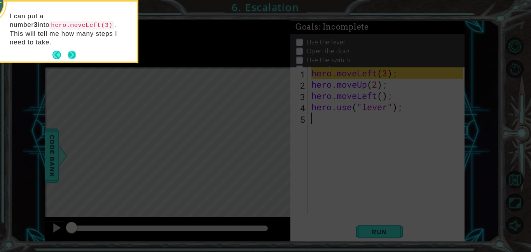
click at [78, 48] on div "I can put a number 3 into hero.moveLeft(3) . This will tell me how many steps I…" at bounding box center [60, 33] width 153 height 57
click at [74, 49] on button "Next" at bounding box center [72, 55] width 13 height 13
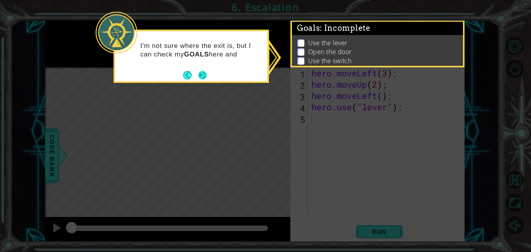
click at [202, 78] on button "Next" at bounding box center [202, 74] width 9 height 9
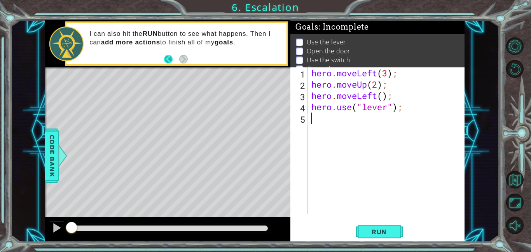
click at [172, 61] on button "Back" at bounding box center [171, 59] width 15 height 9
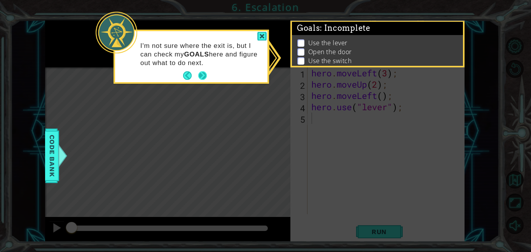
click at [201, 78] on button "Next" at bounding box center [202, 75] width 14 height 14
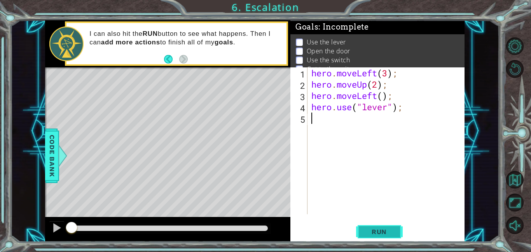
click at [391, 226] on button "Run" at bounding box center [379, 232] width 47 height 18
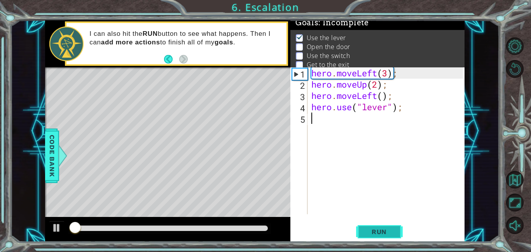
scroll to position [5, 0]
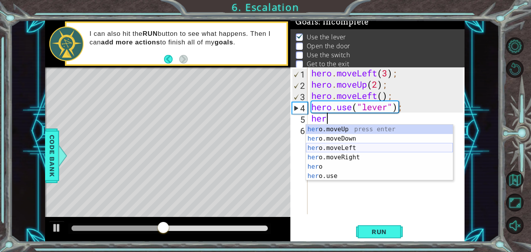
click at [353, 147] on div "her o.moveUp press enter her o.moveDown press enter her o.moveLeft press enter …" at bounding box center [379, 162] width 147 height 75
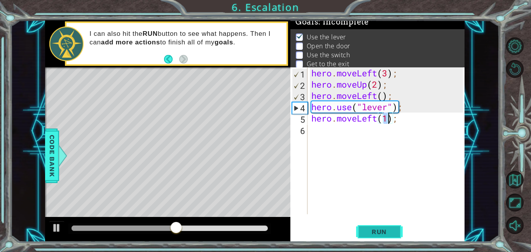
click at [380, 230] on span "Run" at bounding box center [379, 232] width 31 height 8
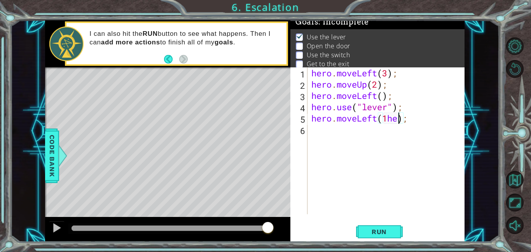
scroll to position [0, 4]
type textarea "hero.moveLeft(1);"
click at [312, 131] on div "hero . moveLeft ( 3 ) ; hero . moveUp ( 2 ) ; hero . moveLeft ( ) ; hero . use …" at bounding box center [388, 151] width 157 height 169
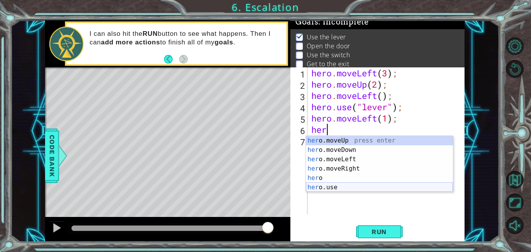
click at [338, 189] on div "her o.moveUp press enter her o.moveDown press enter her o.moveLeft press enter …" at bounding box center [379, 173] width 147 height 75
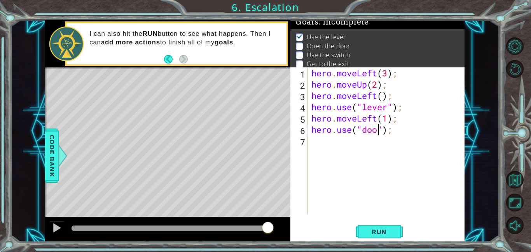
type textarea "hero.use("door");"
click at [388, 228] on span "Run" at bounding box center [379, 232] width 31 height 8
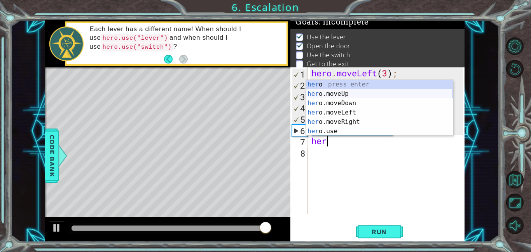
click at [353, 92] on div "her o press enter her o.moveUp press enter her o.moveDown press enter her o.mov…" at bounding box center [379, 117] width 147 height 75
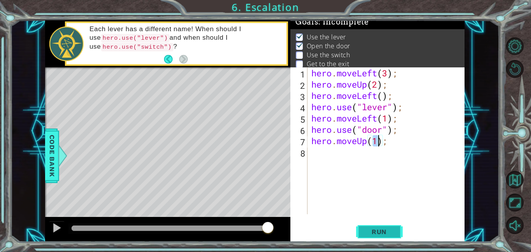
click at [370, 226] on button "Run" at bounding box center [379, 232] width 47 height 18
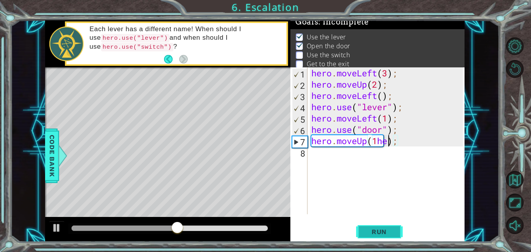
scroll to position [0, 4]
type textarea "hero.moveUp(1);"
click at [310, 154] on div "hero . moveLeft ( 3 ) ; hero . moveUp ( 2 ) ; hero . moveLeft ( ) ; hero . use …" at bounding box center [388, 151] width 157 height 169
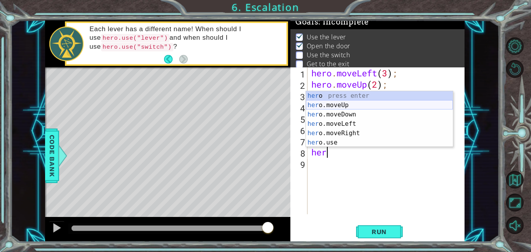
click at [337, 103] on div "her o press enter her o.moveUp press enter her o.moveDown press enter her o.mov…" at bounding box center [379, 128] width 147 height 75
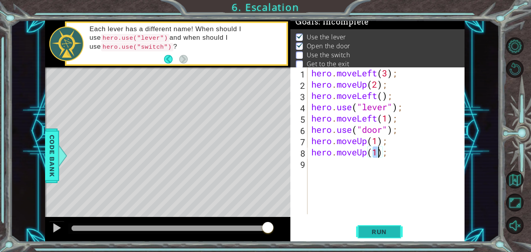
click at [381, 229] on span "Run" at bounding box center [379, 232] width 31 height 8
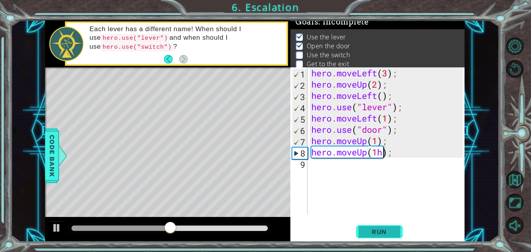
scroll to position [0, 4]
type textarea "hero.moveUp(1);"
click at [312, 166] on div "hero . moveLeft ( 3 ) ; hero . moveUp ( 2 ) ; hero . moveLeft ( ) ; hero . use …" at bounding box center [388, 151] width 157 height 169
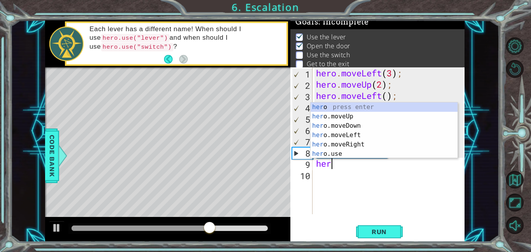
scroll to position [0, 0]
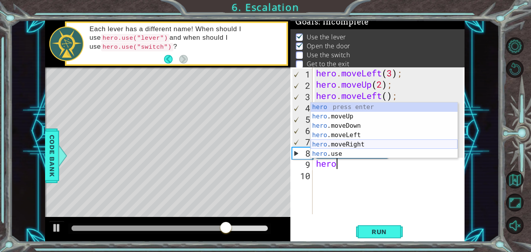
click at [335, 140] on div "hero press enter hero .moveUp press enter hero .moveDown press enter hero .move…" at bounding box center [384, 139] width 147 height 75
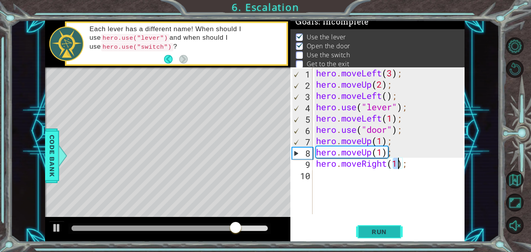
type textarea "hero.moveRight(1);"
click at [384, 226] on button "Run" at bounding box center [379, 232] width 47 height 18
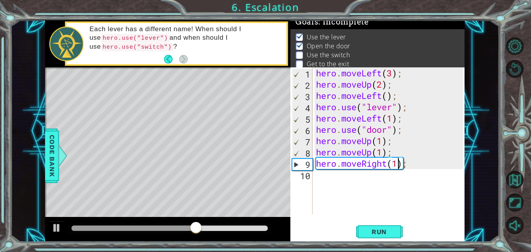
click at [320, 178] on div "hero . moveLeft ( 3 ) ; hero . moveUp ( 2 ) ; hero . moveLeft ( ) ; hero . use …" at bounding box center [391, 151] width 153 height 169
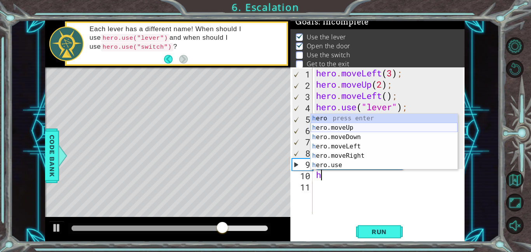
click at [349, 127] on div "h ero press enter h ero.moveUp press enter h ero.moveDown press enter h ero.mov…" at bounding box center [384, 151] width 147 height 75
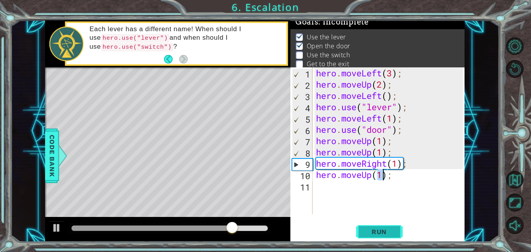
click at [378, 232] on span "Run" at bounding box center [379, 232] width 31 height 8
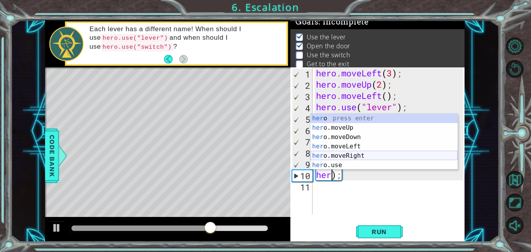
click at [363, 156] on div "her o press enter her o.moveUp press enter her o.moveDown press enter her o.mov…" at bounding box center [384, 151] width 147 height 75
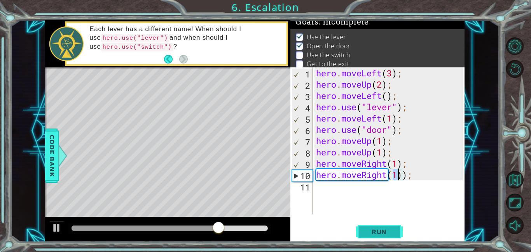
click at [377, 229] on span "Run" at bounding box center [379, 232] width 31 height 8
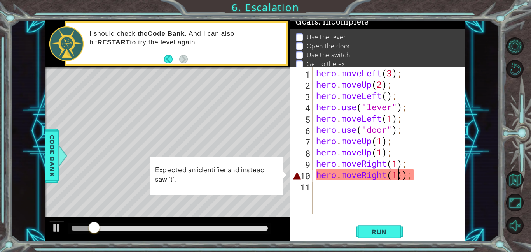
click at [404, 178] on div "hero . moveLeft ( 3 ) ; hero . moveUp ( 2 ) ; hero . moveLeft ( ) ; hero . use …" at bounding box center [391, 151] width 153 height 169
click at [409, 178] on div "hero . moveLeft ( 3 ) ; hero . moveUp ( 2 ) ; hero . moveLeft ( ) ; hero . use …" at bounding box center [391, 151] width 153 height 169
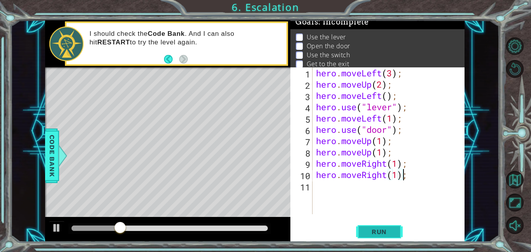
click at [373, 231] on span "Run" at bounding box center [379, 232] width 31 height 8
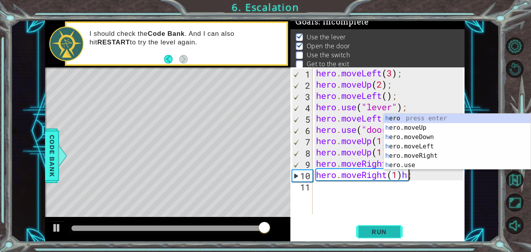
scroll to position [0, 4]
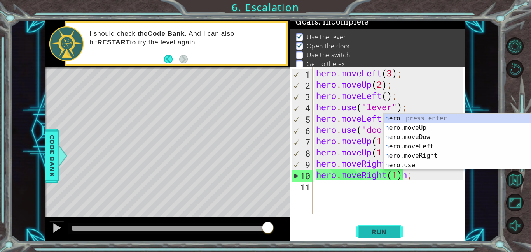
type textarea "hero.moveRight(1);"
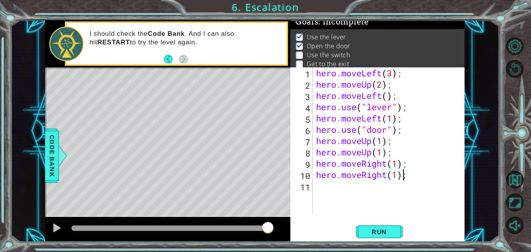
click at [318, 188] on div "hero . moveLeft ( 3 ) ; hero . moveUp ( 2 ) ; hero . moveLeft ( ) ; hero . use …" at bounding box center [391, 151] width 153 height 169
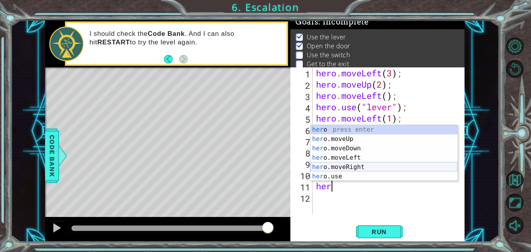
click at [358, 168] on div "her o press enter her o.moveUp press enter her o.moveDown press enter her o.mov…" at bounding box center [384, 162] width 147 height 75
type textarea "hero.moveRight(1);"
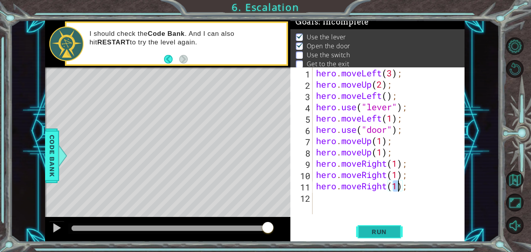
click at [388, 233] on span "Run" at bounding box center [379, 232] width 31 height 8
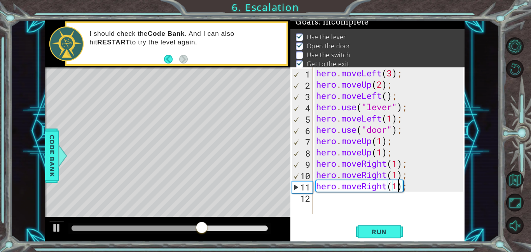
click at [318, 199] on div "hero . moveLeft ( 3 ) ; hero . moveUp ( 2 ) ; hero . moveLeft ( ) ; hero . use …" at bounding box center [391, 151] width 153 height 169
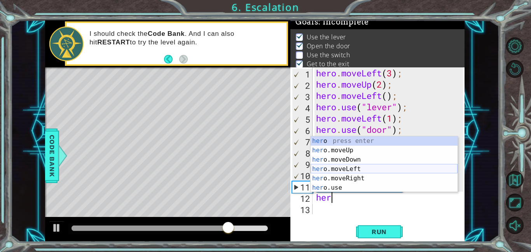
click at [353, 169] on div "her o press enter her o.moveUp press enter her o.moveDown press enter her o.mov…" at bounding box center [384, 173] width 147 height 75
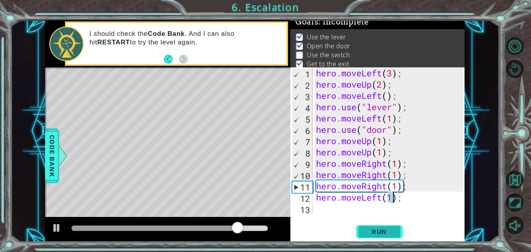
click at [380, 234] on span "Run" at bounding box center [379, 232] width 31 height 8
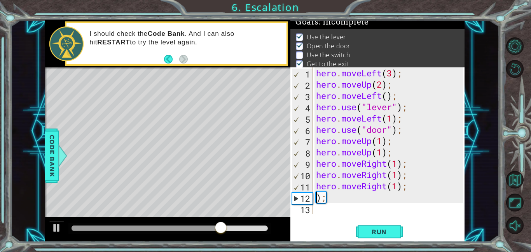
click at [333, 197] on div "hero . moveLeft ( 3 ) ; hero . moveUp ( 2 ) ; hero . moveLeft ( ) ; hero . use …" at bounding box center [391, 151] width 153 height 169
type textarea ")"
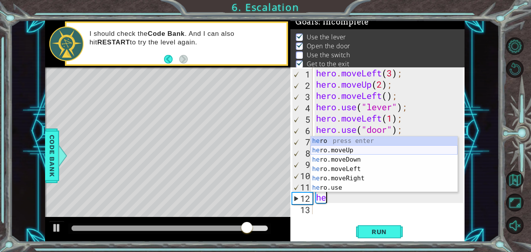
click at [358, 150] on div "he ro press enter he ro.moveUp press enter he ro.moveDown press enter he ro.mov…" at bounding box center [384, 173] width 147 height 75
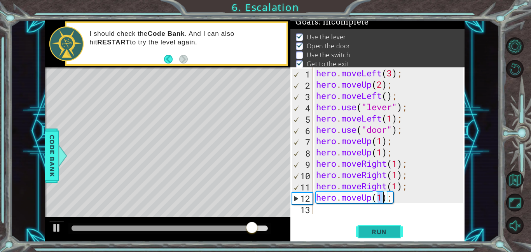
type textarea "hero.moveUp(1);"
click at [373, 232] on span "Run" at bounding box center [379, 232] width 31 height 8
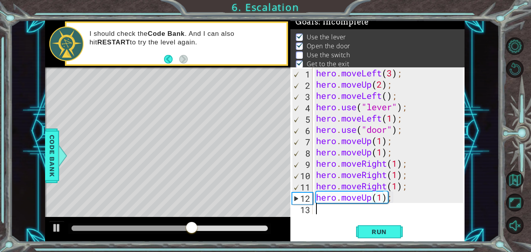
click at [315, 209] on div "hero . moveLeft ( 3 ) ; hero . moveUp ( 2 ) ; hero . moveLeft ( ) ; hero . use …" at bounding box center [391, 151] width 153 height 169
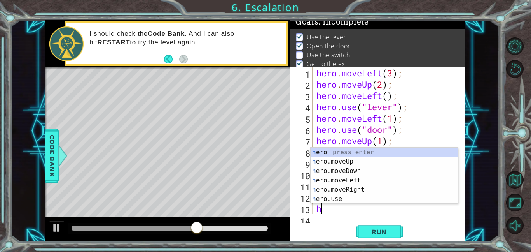
scroll to position [11, 0]
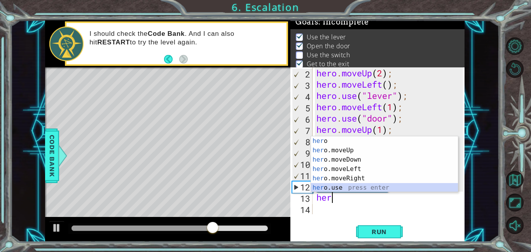
click at [338, 189] on div "her o press enter her o.moveUp press enter her o.moveDown press enter her o.mov…" at bounding box center [384, 173] width 147 height 75
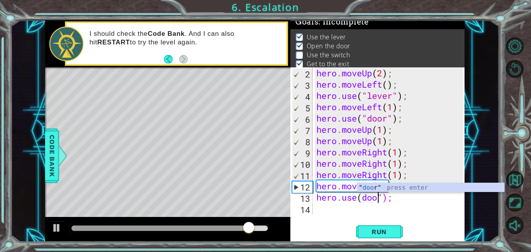
scroll to position [0, 3]
click at [366, 186] on div "" door " press enter" at bounding box center [431, 197] width 147 height 28
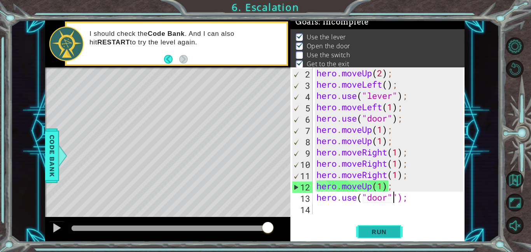
click at [378, 232] on span "Run" at bounding box center [379, 232] width 31 height 8
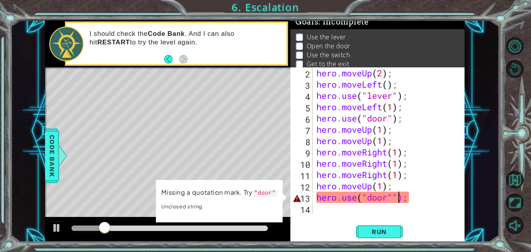
click at [398, 195] on div "hero . moveUp ( 2 ) ; hero . moveLeft ( ) ; hero . use ( "lever" ) ; hero . mov…" at bounding box center [391, 151] width 152 height 169
type textarea "hero.use("door");"
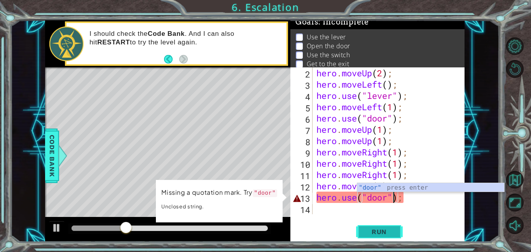
click at [384, 233] on span "Run" at bounding box center [379, 232] width 31 height 8
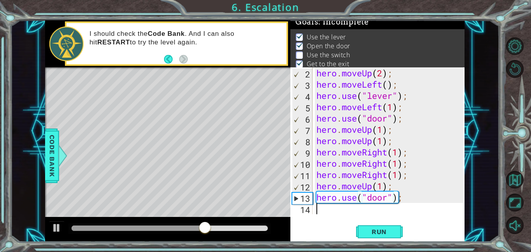
click at [317, 209] on div "hero . moveUp ( 2 ) ; hero . moveLeft ( ) ; hero . use ( "lever" ) ; hero . mov…" at bounding box center [391, 151] width 152 height 169
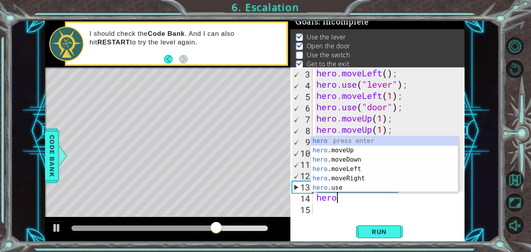
scroll to position [0, 0]
click at [338, 188] on div "hero press enter hero .moveUp press enter hero .moveDown press enter hero .move…" at bounding box center [384, 173] width 147 height 75
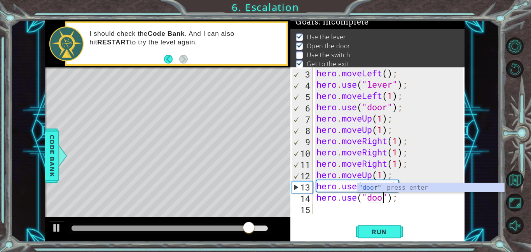
scroll to position [0, 3]
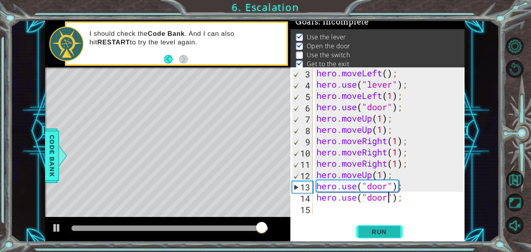
click at [386, 230] on span "Run" at bounding box center [379, 232] width 31 height 8
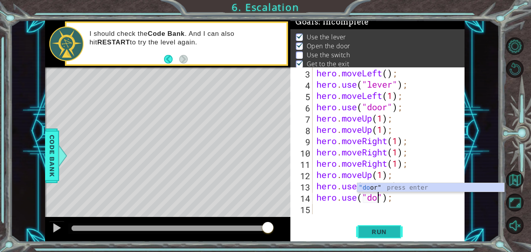
scroll to position [0, 3]
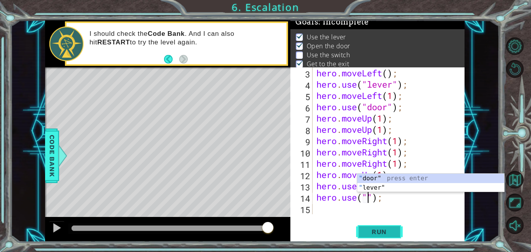
type textarea "hero.use(");"
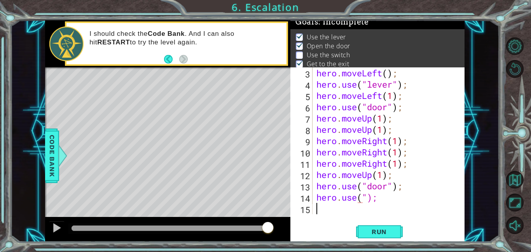
click at [383, 205] on div "hero . moveLeft ( ) ; hero . use ( "lever" ) ; hero . moveLeft ( 1 ) ; hero . u…" at bounding box center [391, 151] width 152 height 169
click at [379, 201] on div "hero . moveLeft ( ) ; hero . use ( "lever" ) ; hero . moveLeft ( 1 ) ; hero . u…" at bounding box center [391, 151] width 152 height 169
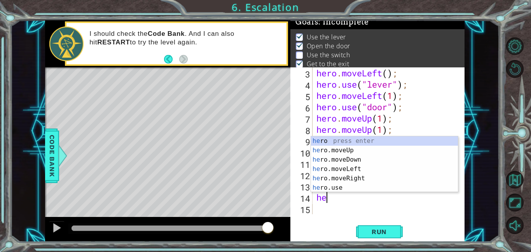
type textarea "h"
click at [348, 148] on div "he ro press enter he ro.moveUp press enter he ro.moveDown press enter he ro.mov…" at bounding box center [384, 173] width 147 height 75
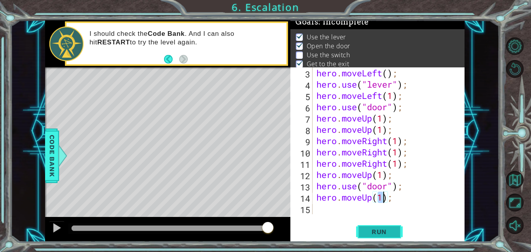
type textarea "hero.moveUp(1);"
click at [380, 229] on span "Run" at bounding box center [379, 232] width 31 height 8
